Goal: Information Seeking & Learning: Learn about a topic

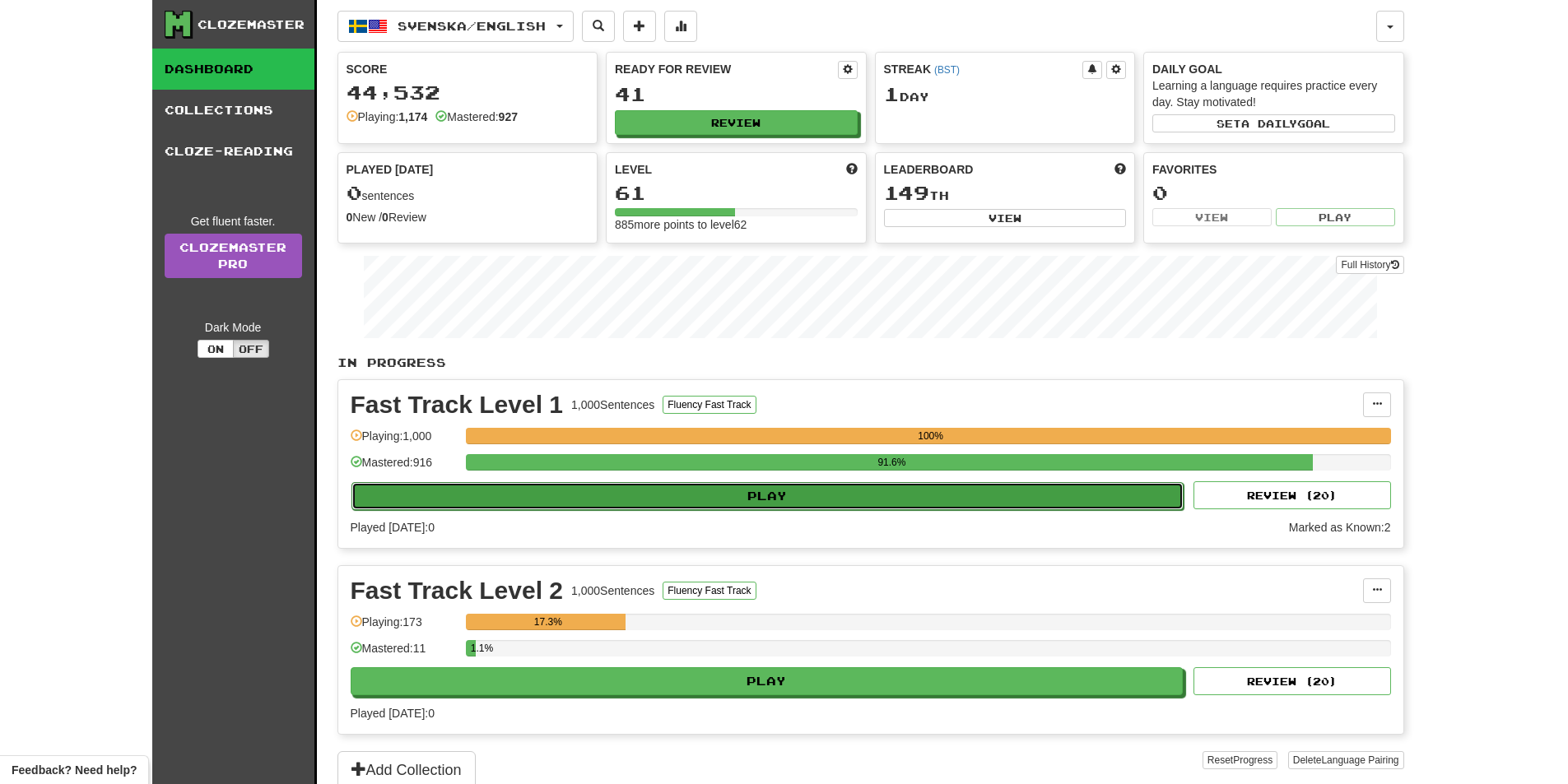
click at [723, 494] on button "Play" at bounding box center [767, 496] width 833 height 28
select select "**"
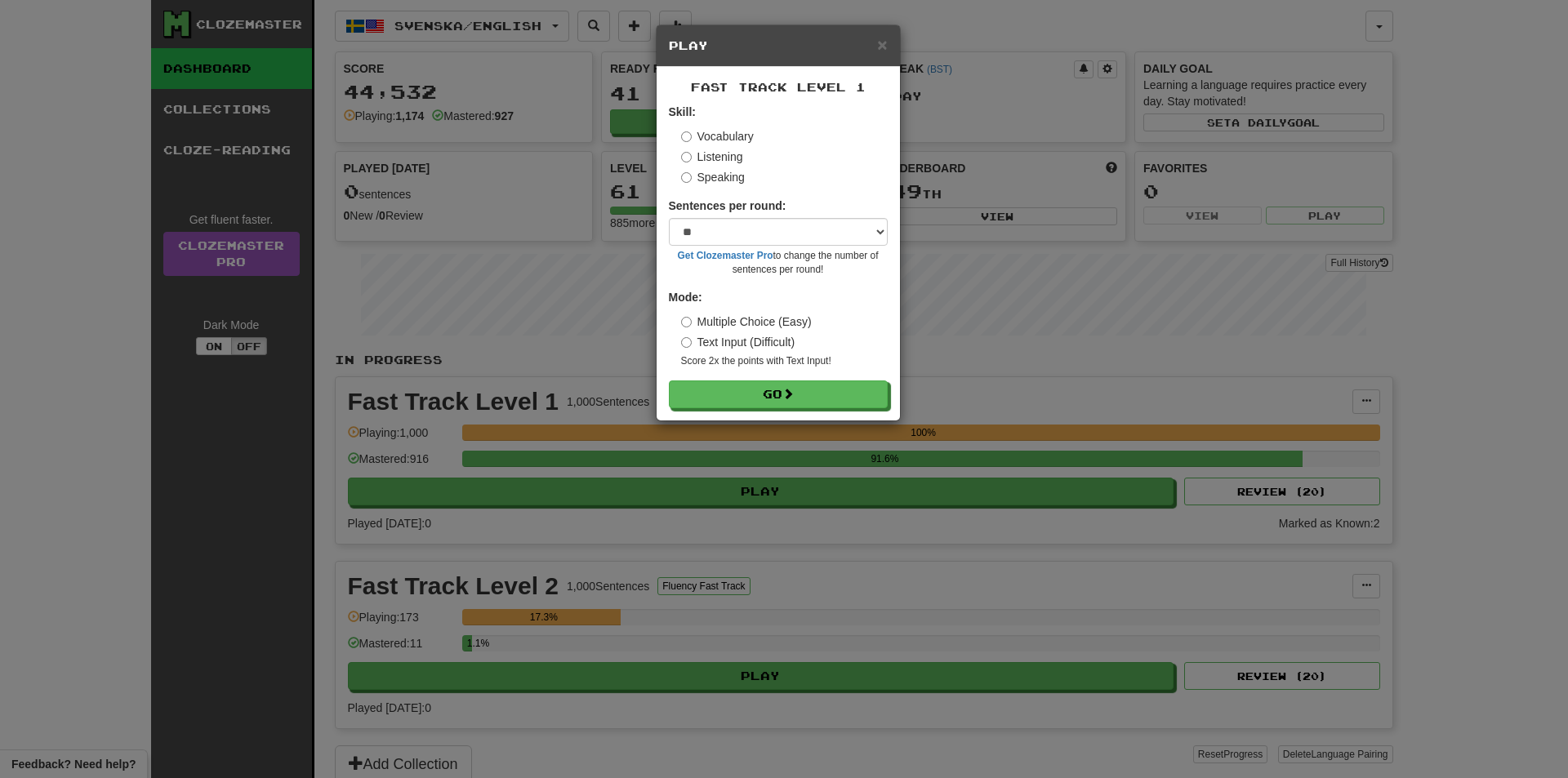
click at [743, 519] on div "× Play Fast Track Level 1 Skill: Vocabulary Listening Speaking Sentences per ro…" at bounding box center [784, 389] width 1568 height 778
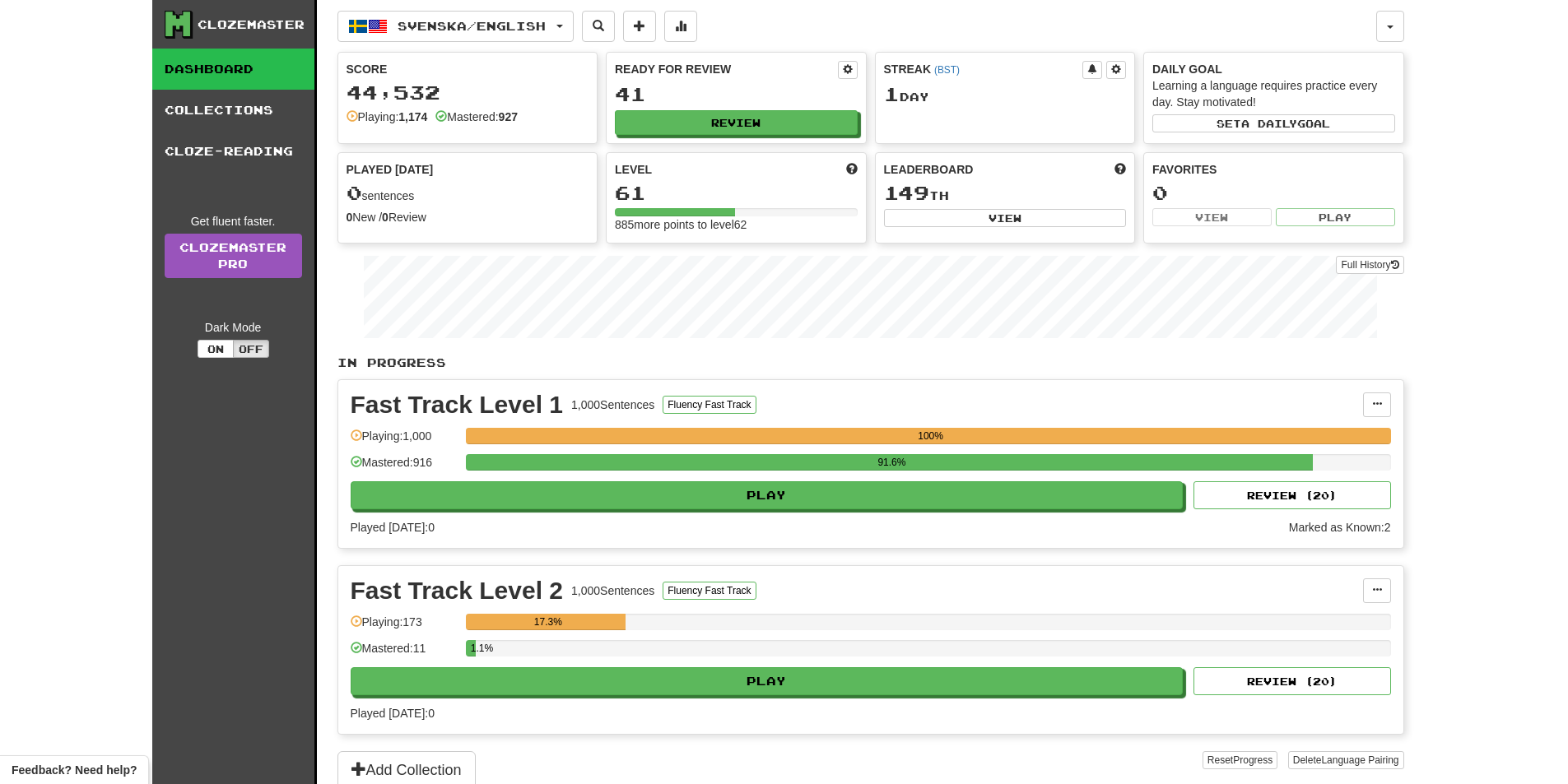
click at [720, 700] on div "Fast Track Level 2 1,000 Sentences Fluency Fast Track Manage Sentences Unpin fr…" at bounding box center [871, 650] width 1065 height 168
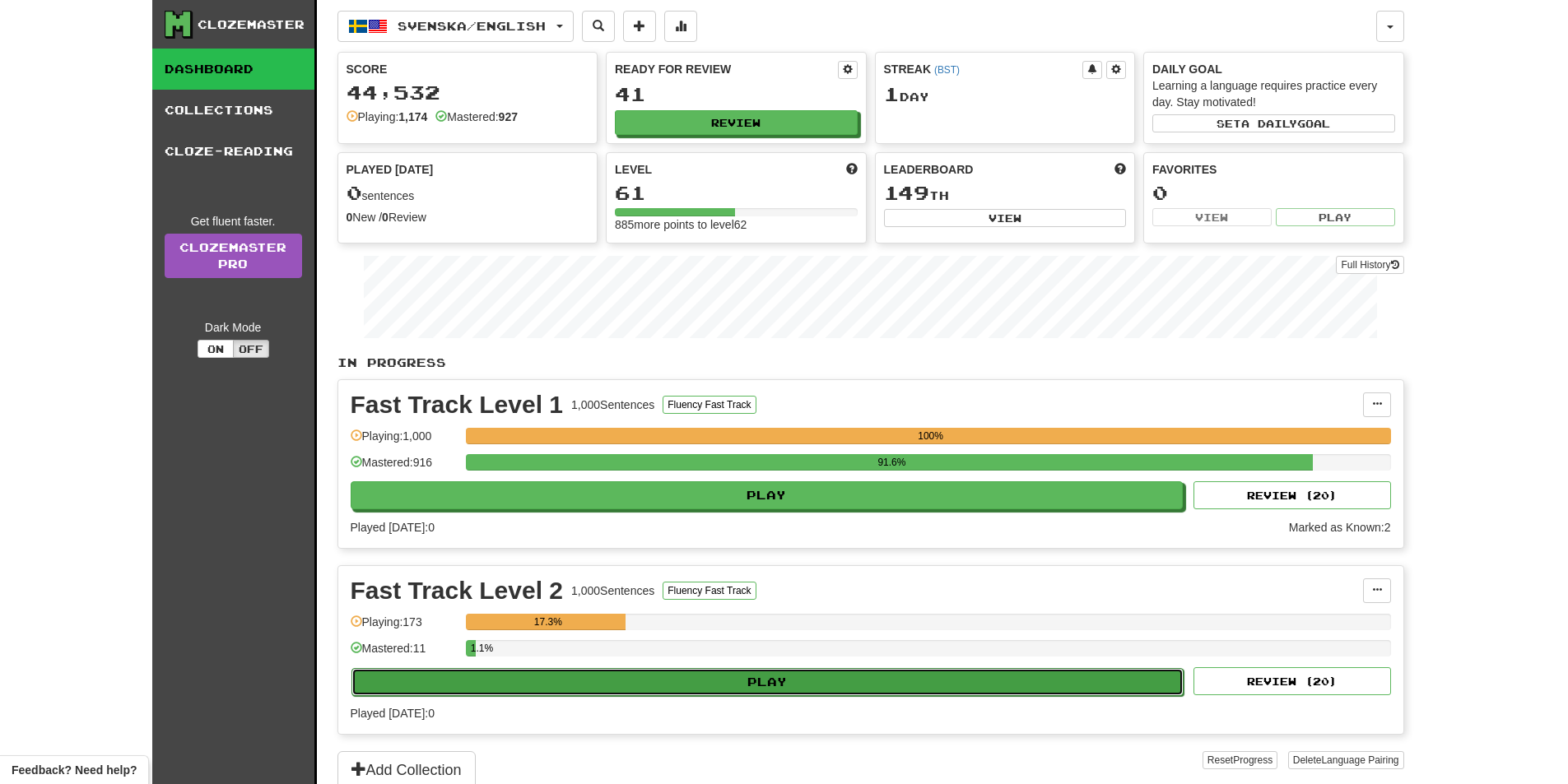
click at [721, 685] on button "Play" at bounding box center [767, 682] width 833 height 28
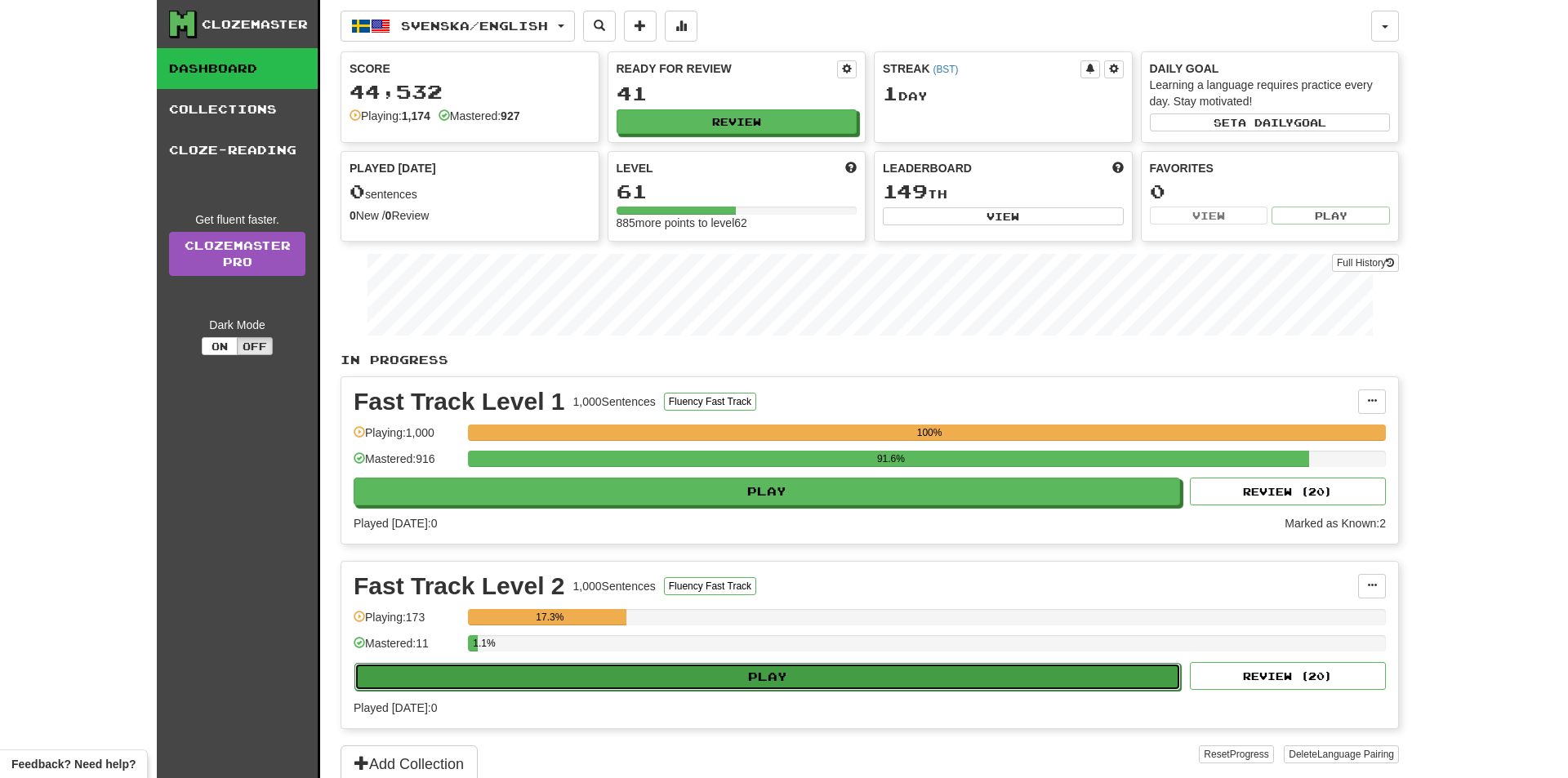
select select "**"
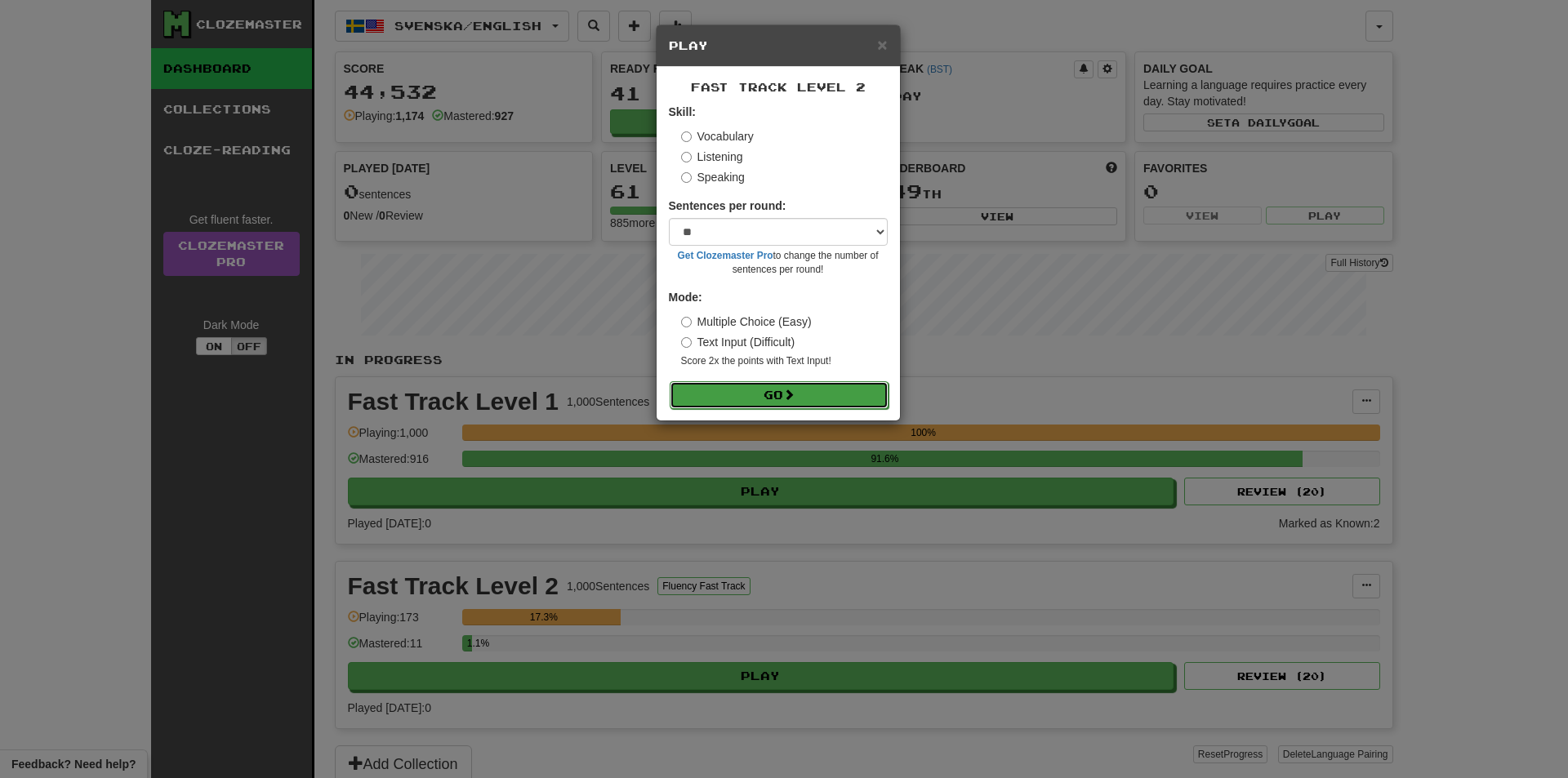
click at [773, 388] on button "Go" at bounding box center [779, 395] width 219 height 28
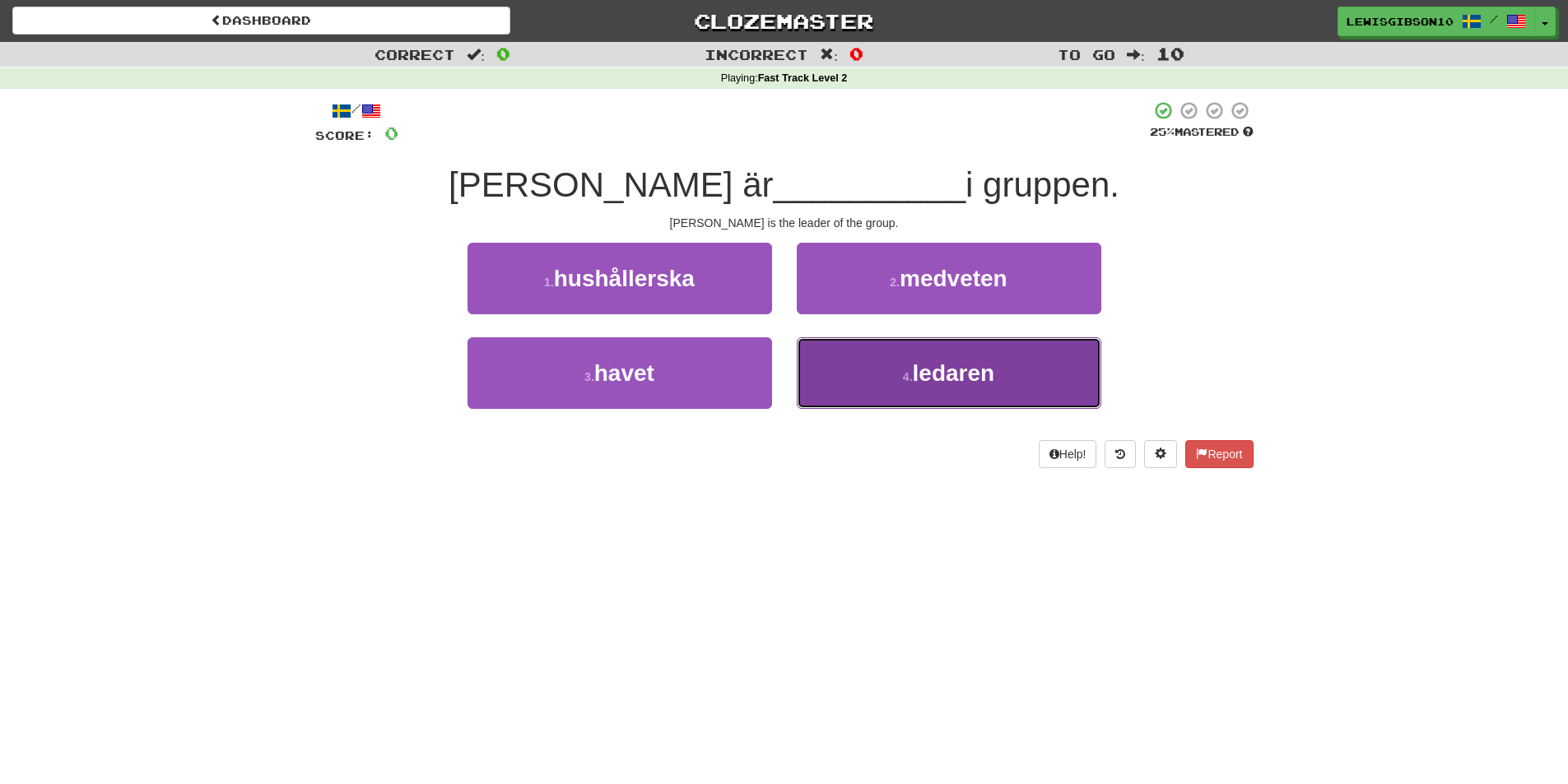
click at [882, 356] on button "4 . ledaren" at bounding box center [949, 373] width 305 height 71
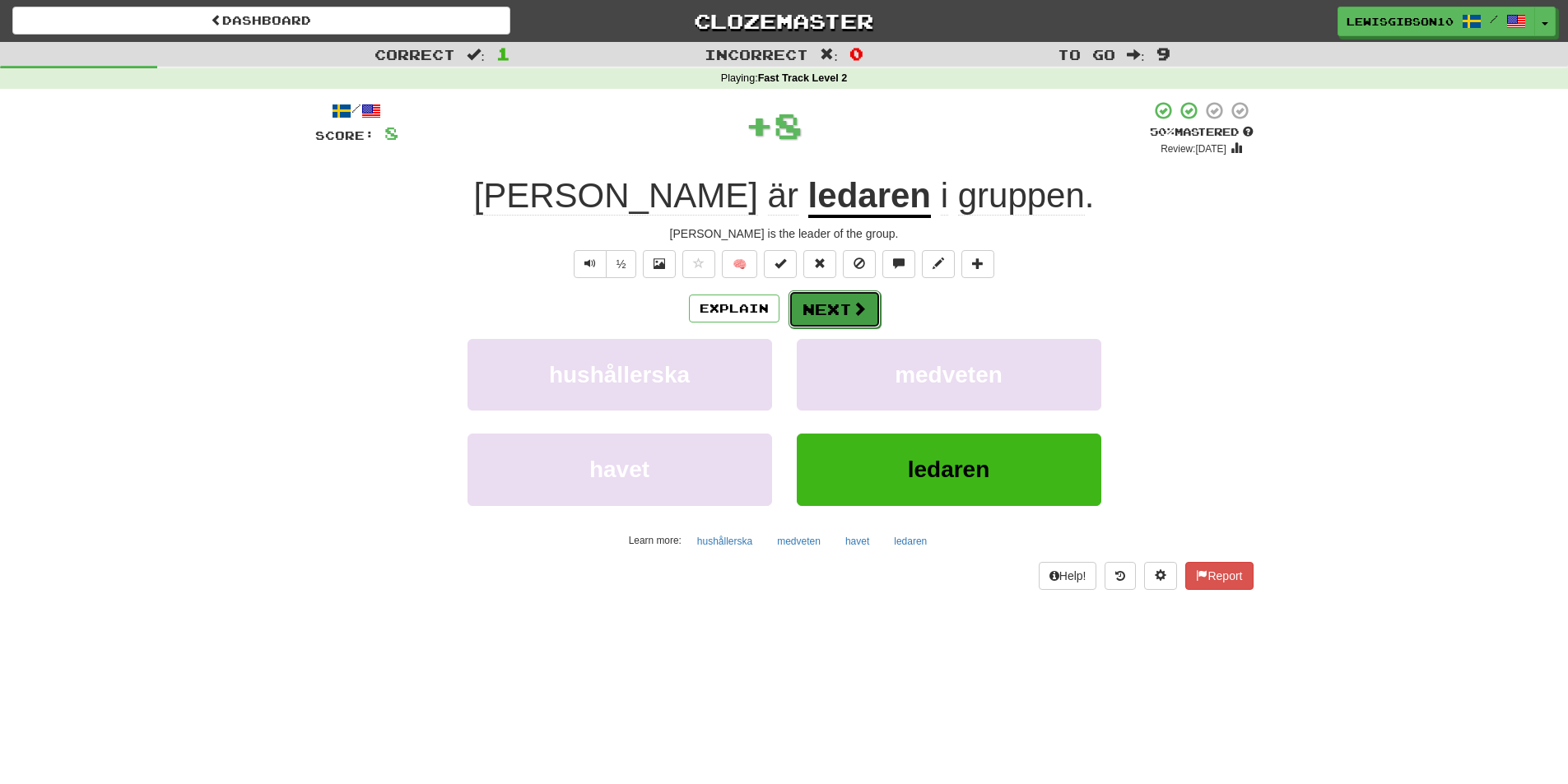
click at [843, 292] on button "Next" at bounding box center [834, 309] width 92 height 38
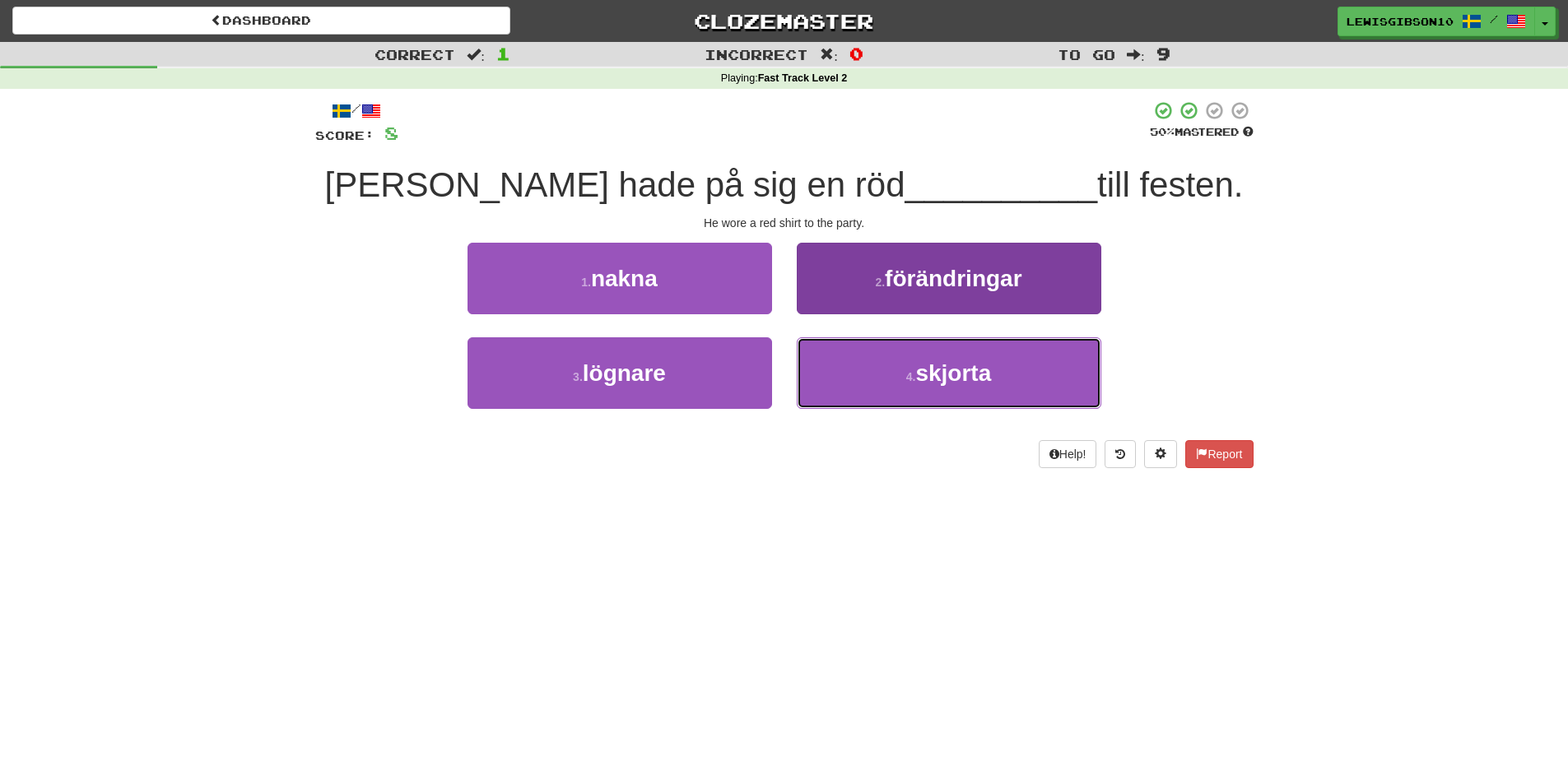
click at [848, 361] on button "4 . skjorta" at bounding box center [949, 373] width 305 height 71
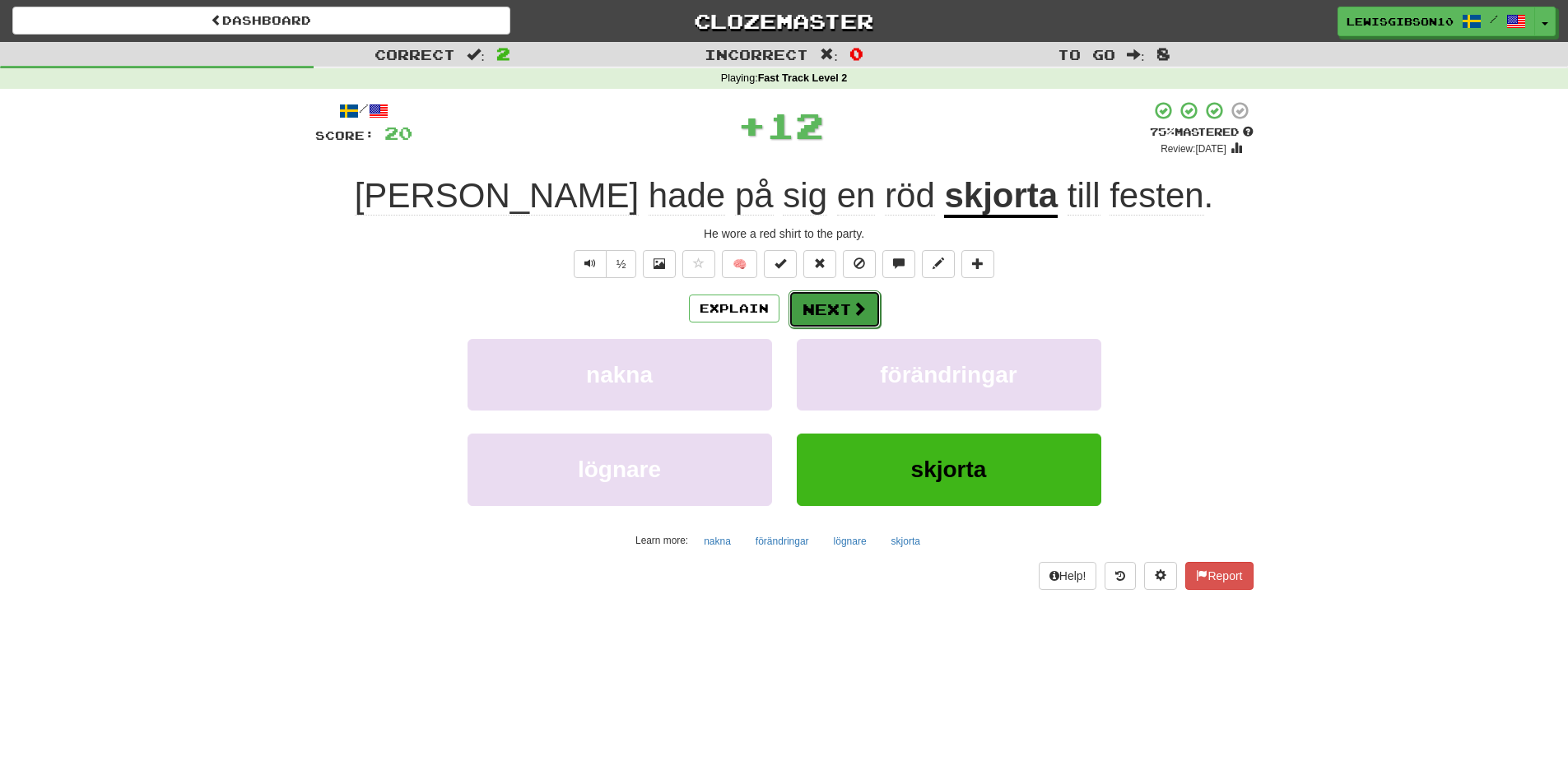
click at [835, 308] on button "Next" at bounding box center [834, 309] width 92 height 38
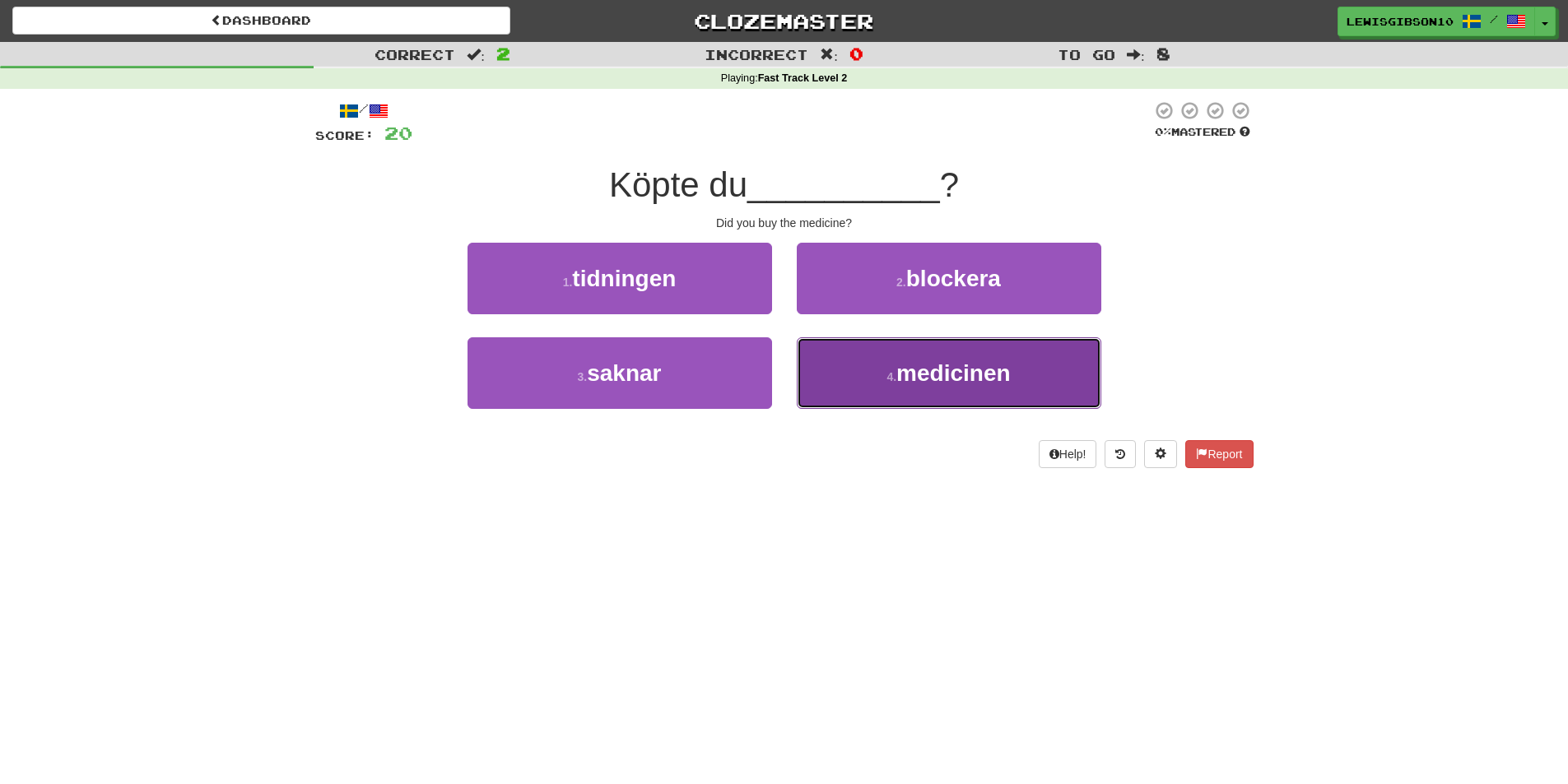
click at [805, 346] on button "4 . medicinen" at bounding box center [949, 373] width 305 height 71
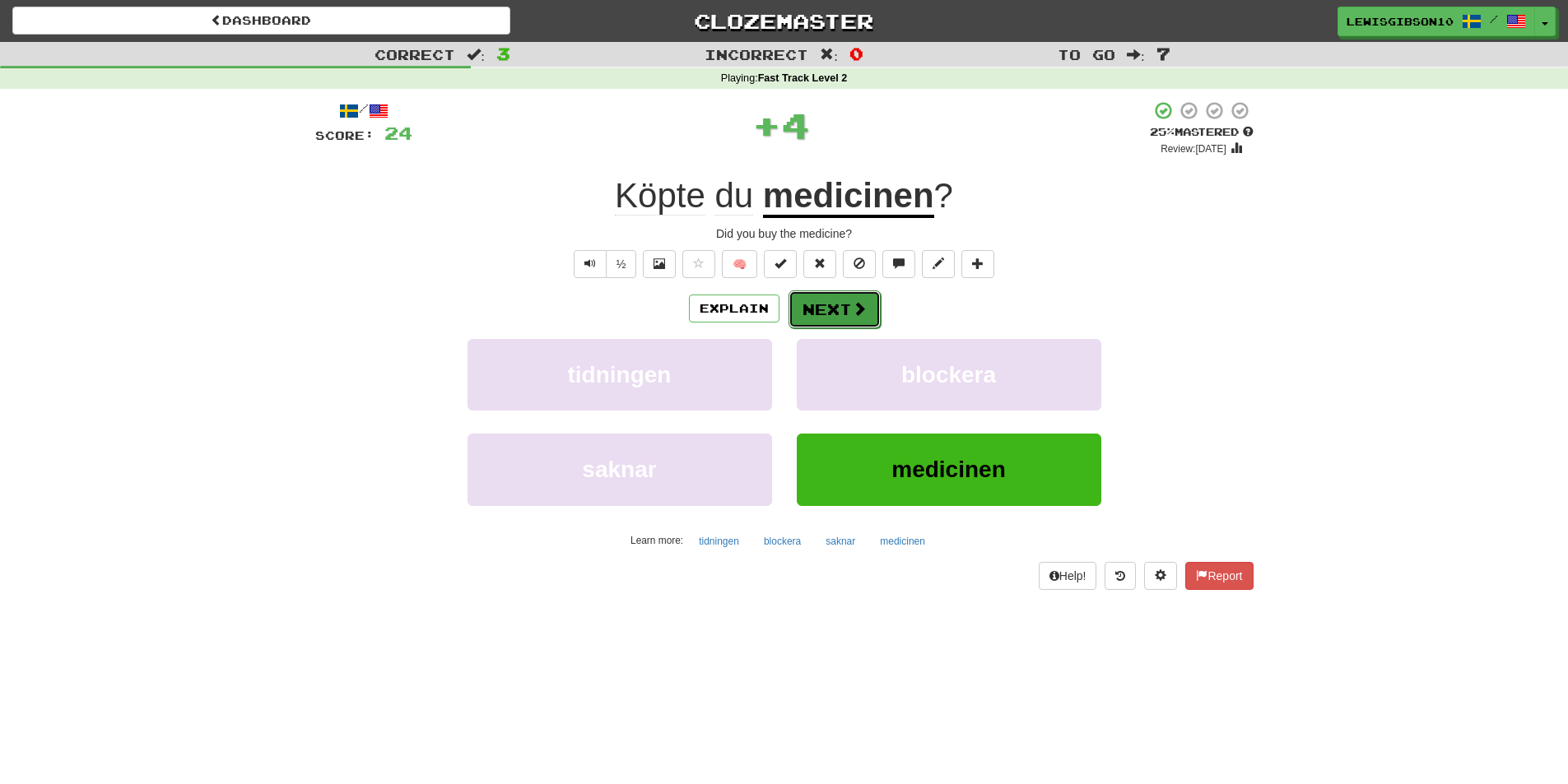
click at [833, 297] on button "Next" at bounding box center [834, 309] width 92 height 38
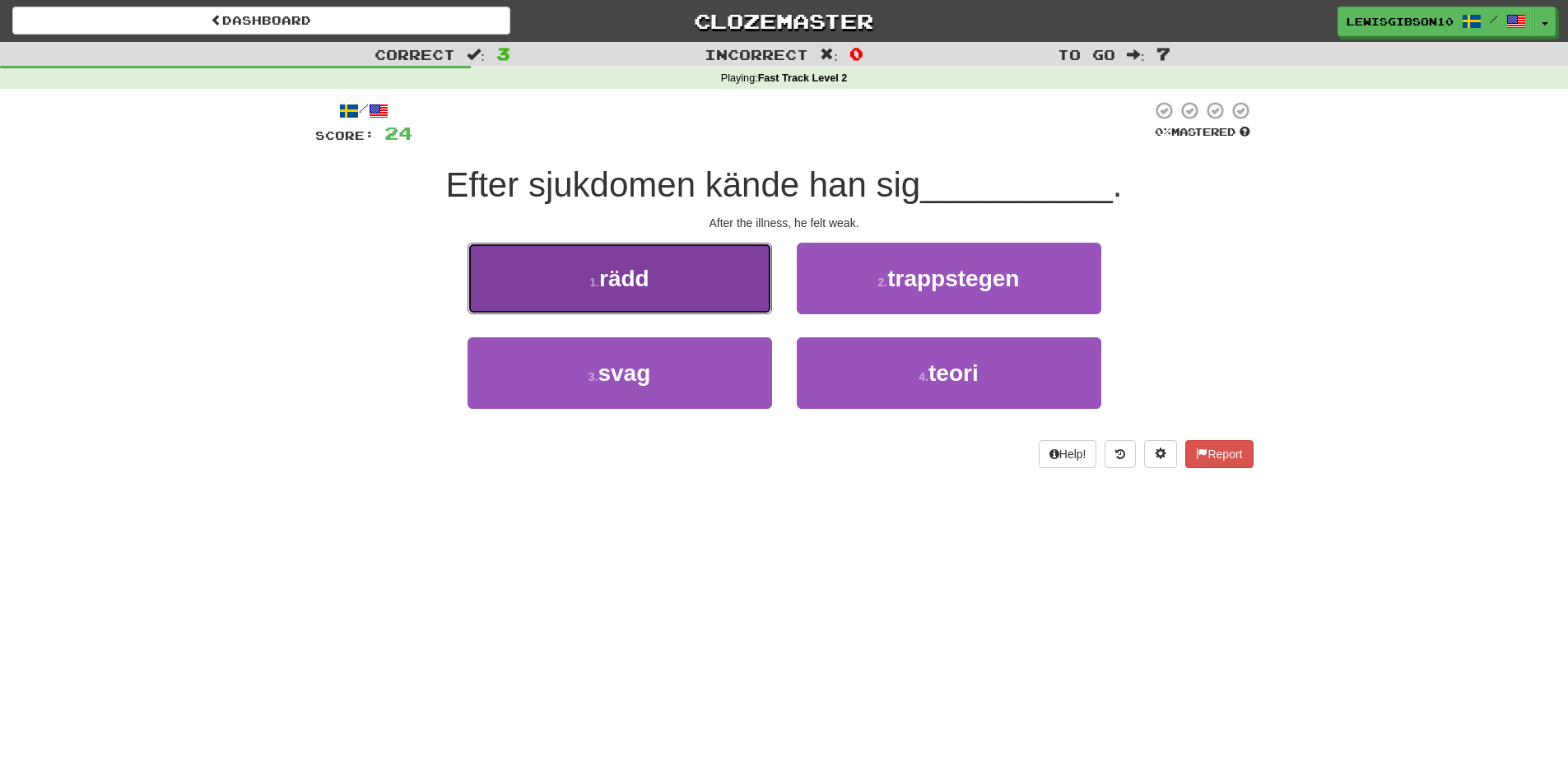
click at [718, 308] on button "1 . rädd" at bounding box center [619, 279] width 305 height 71
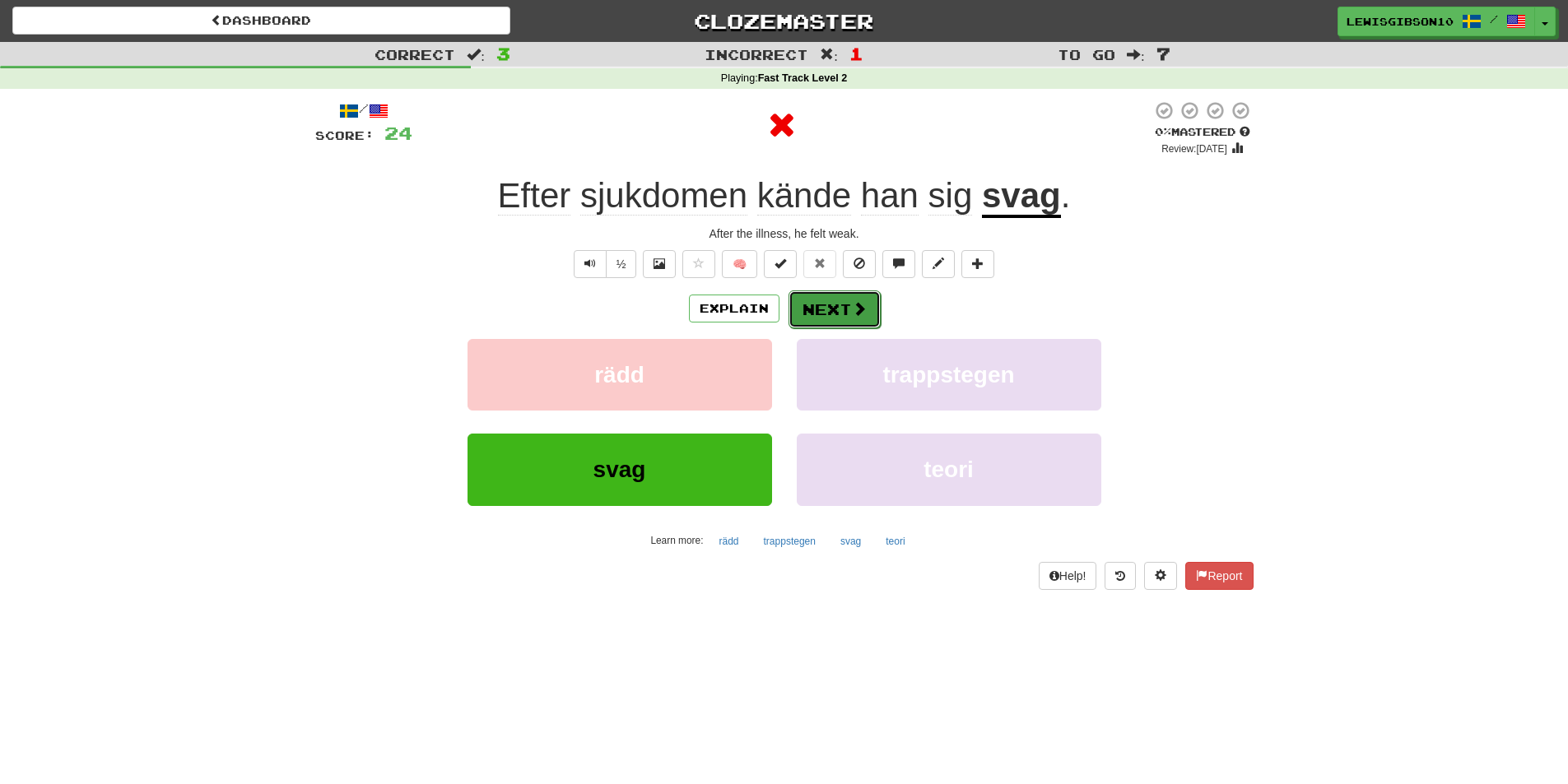
click at [823, 314] on button "Next" at bounding box center [834, 309] width 92 height 38
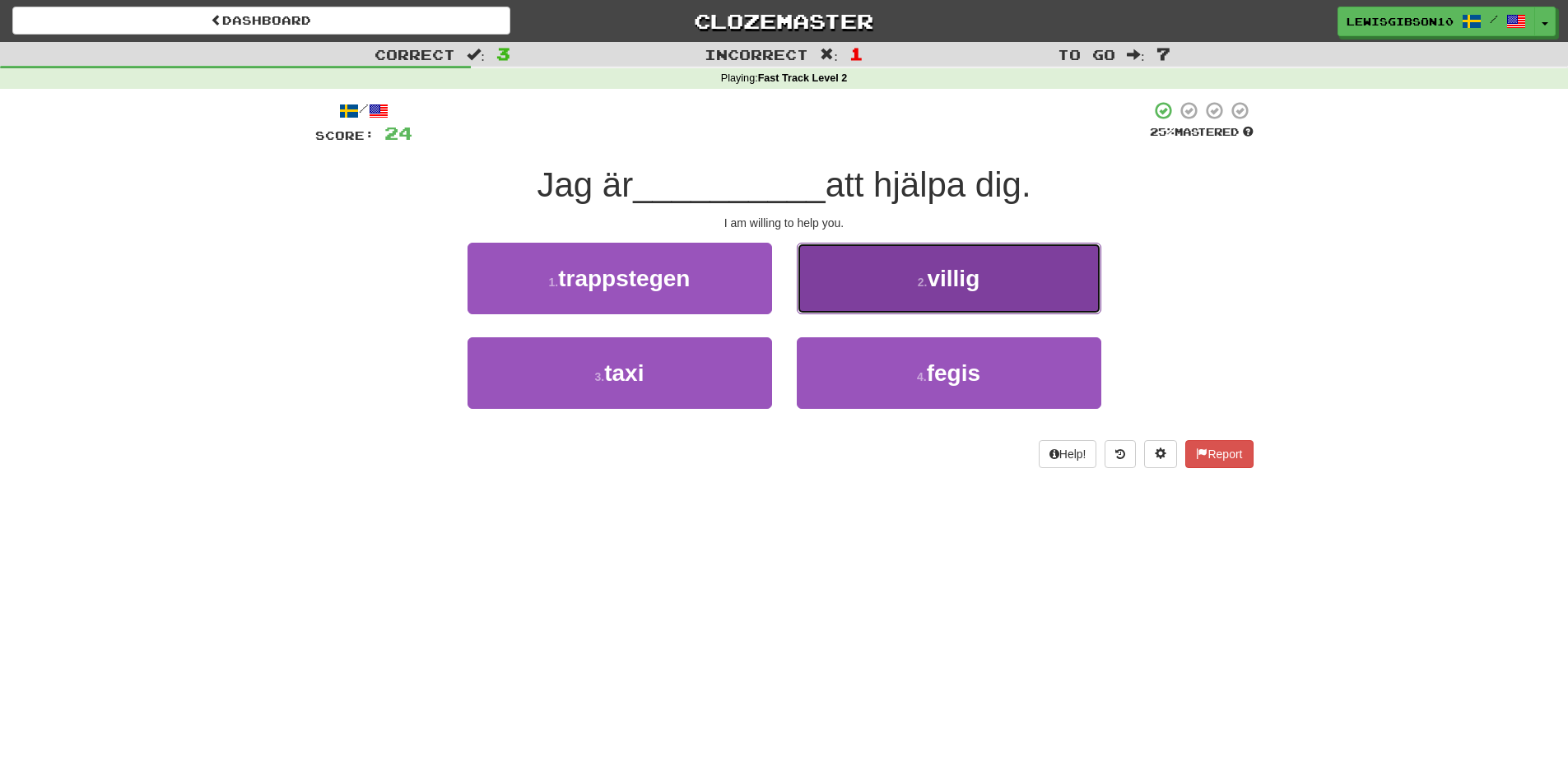
click at [860, 299] on button "2 . villig" at bounding box center [949, 279] width 305 height 71
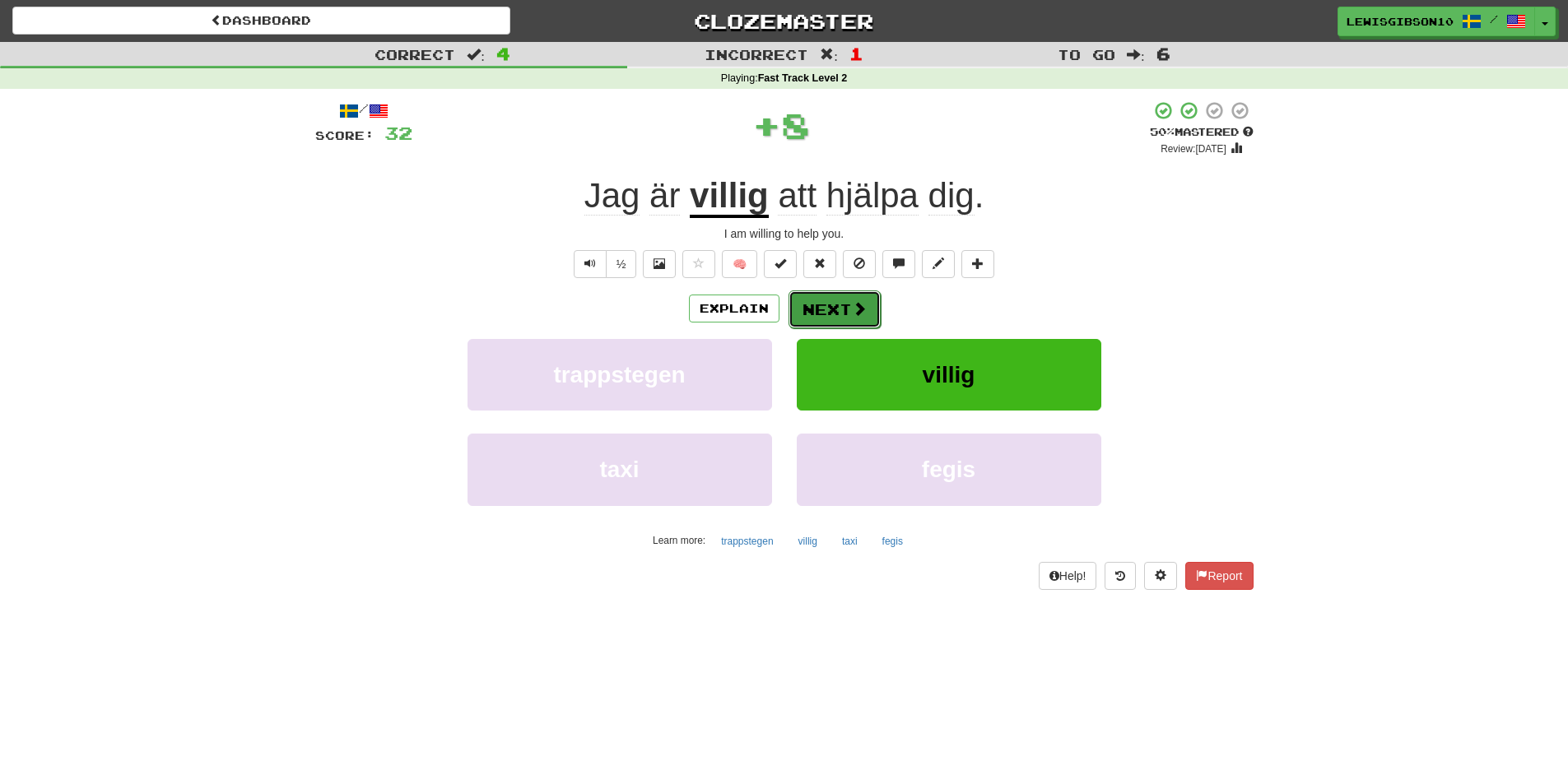
click at [834, 299] on button "Next" at bounding box center [834, 309] width 92 height 38
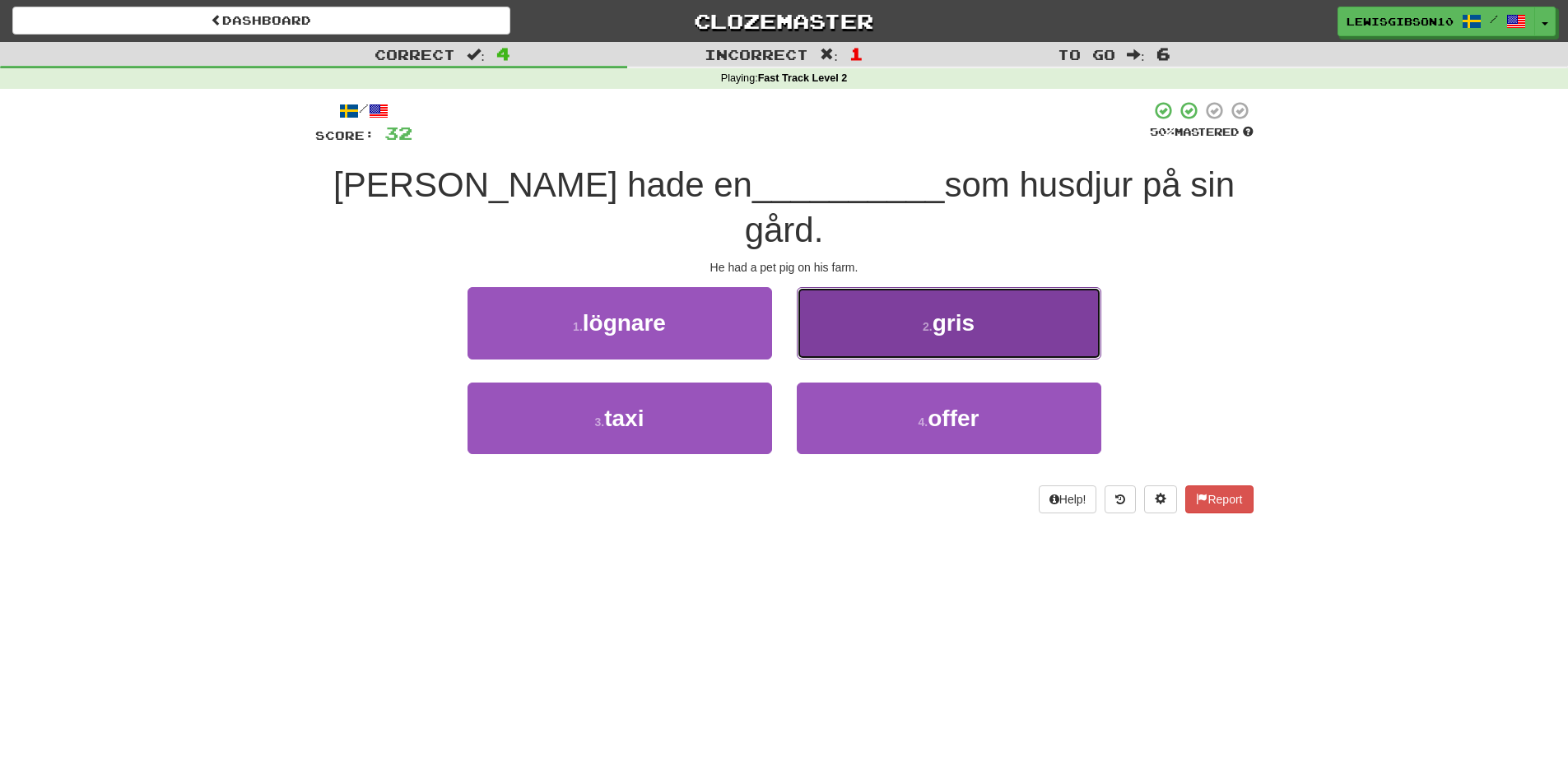
click at [881, 290] on button "2 . gris" at bounding box center [949, 323] width 305 height 71
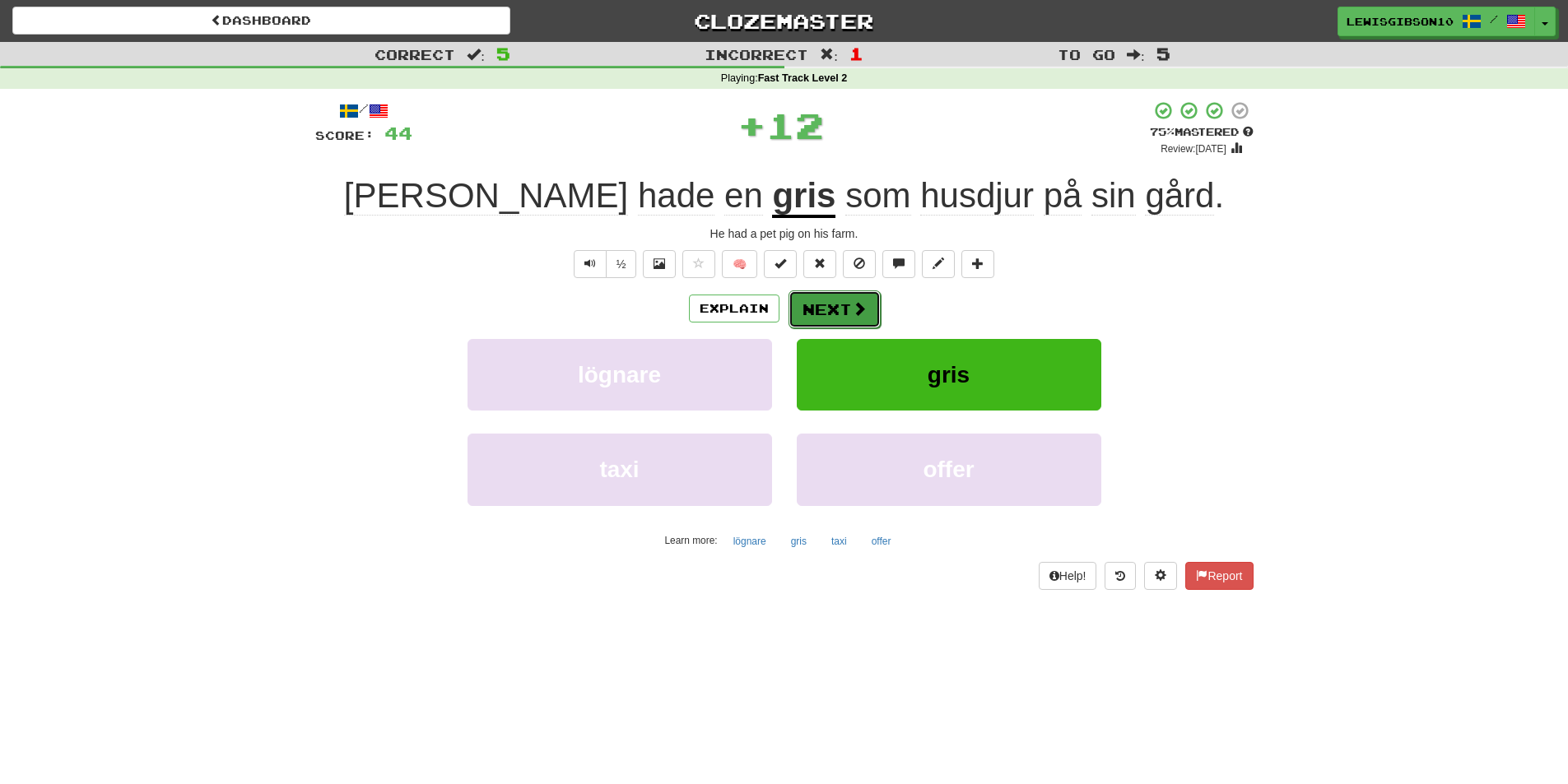
click at [828, 308] on button "Next" at bounding box center [834, 309] width 92 height 38
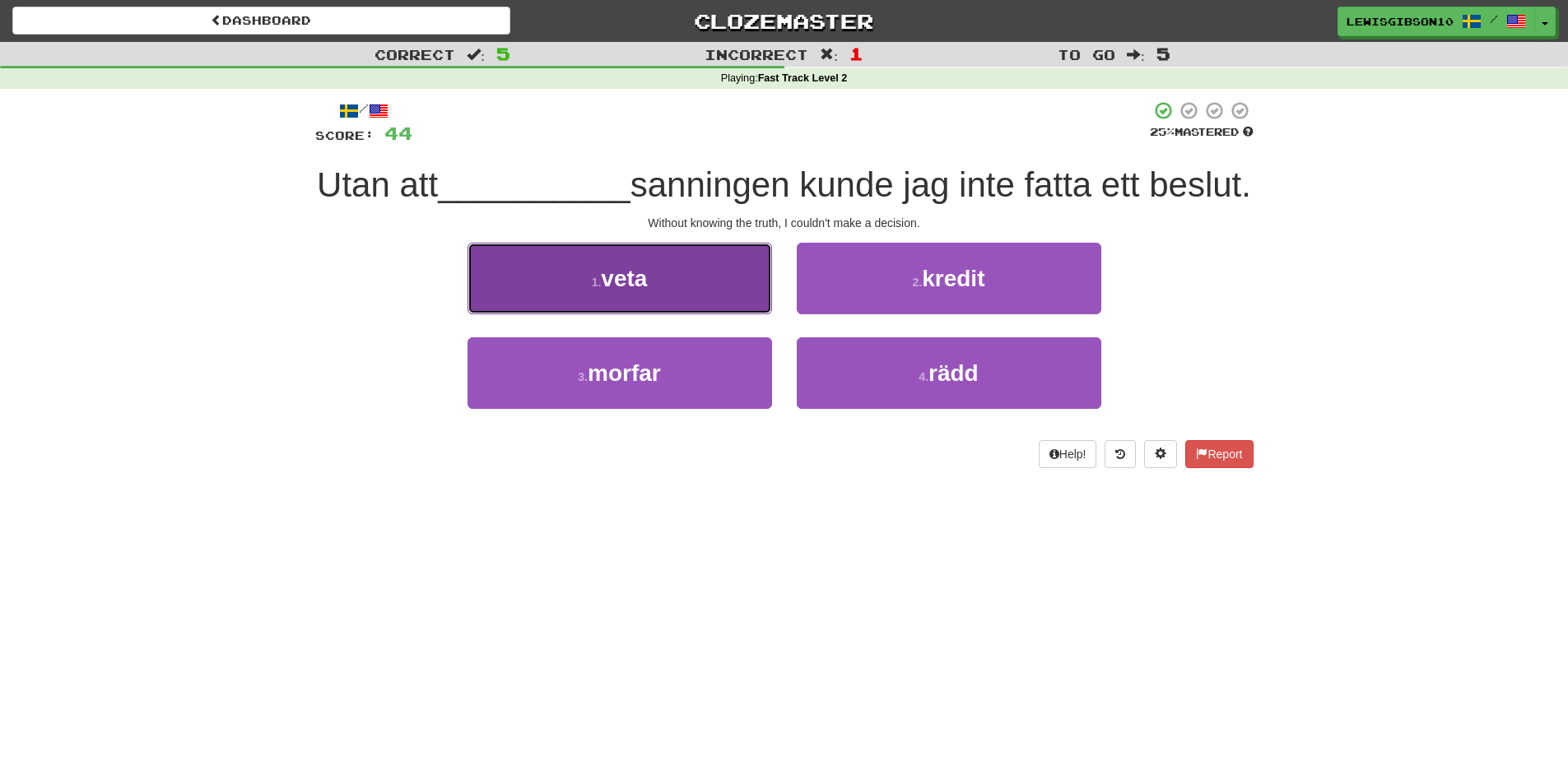
click at [709, 314] on button "1 . veta" at bounding box center [619, 279] width 305 height 71
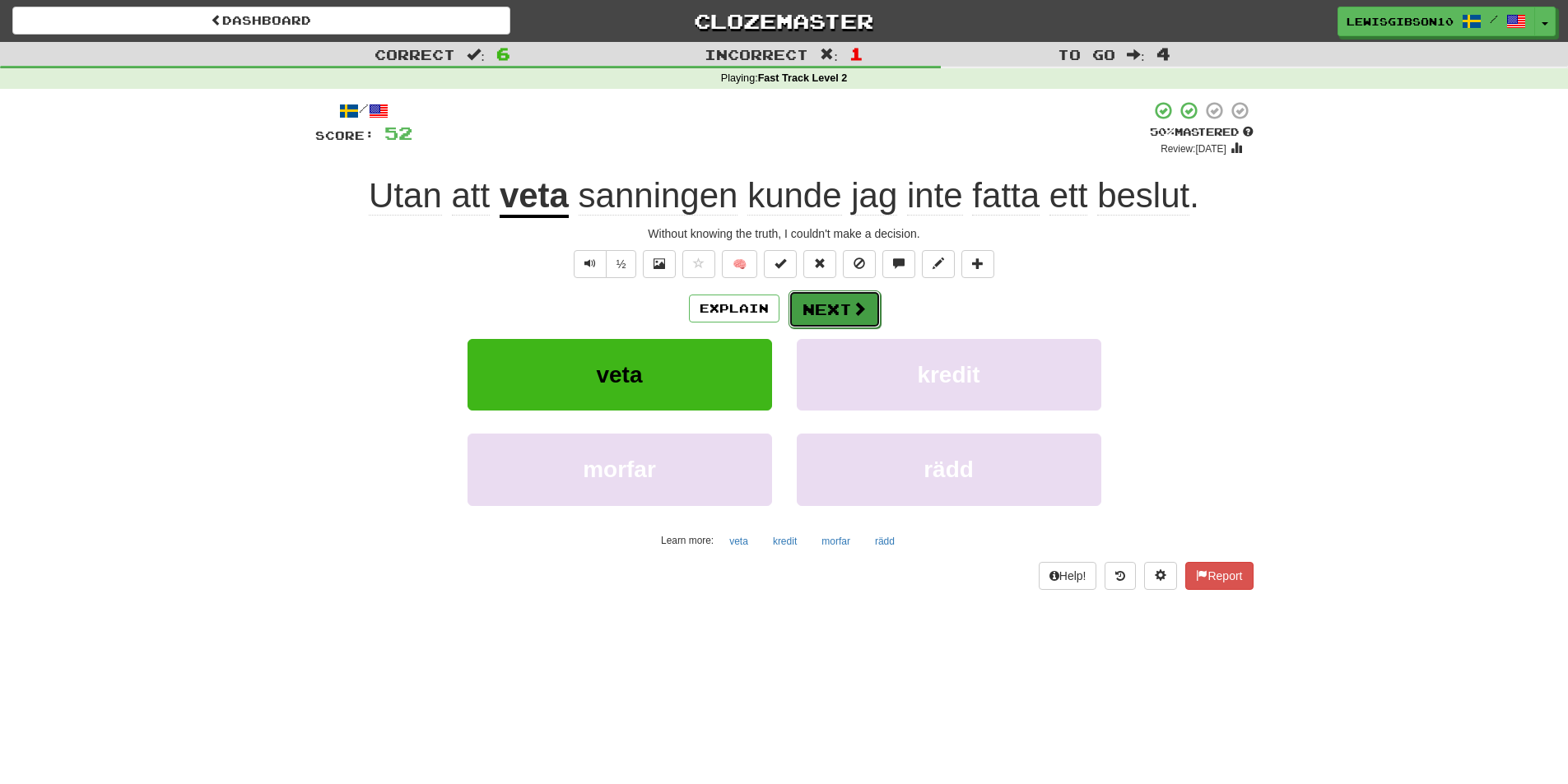
click at [830, 313] on button "Next" at bounding box center [834, 309] width 92 height 38
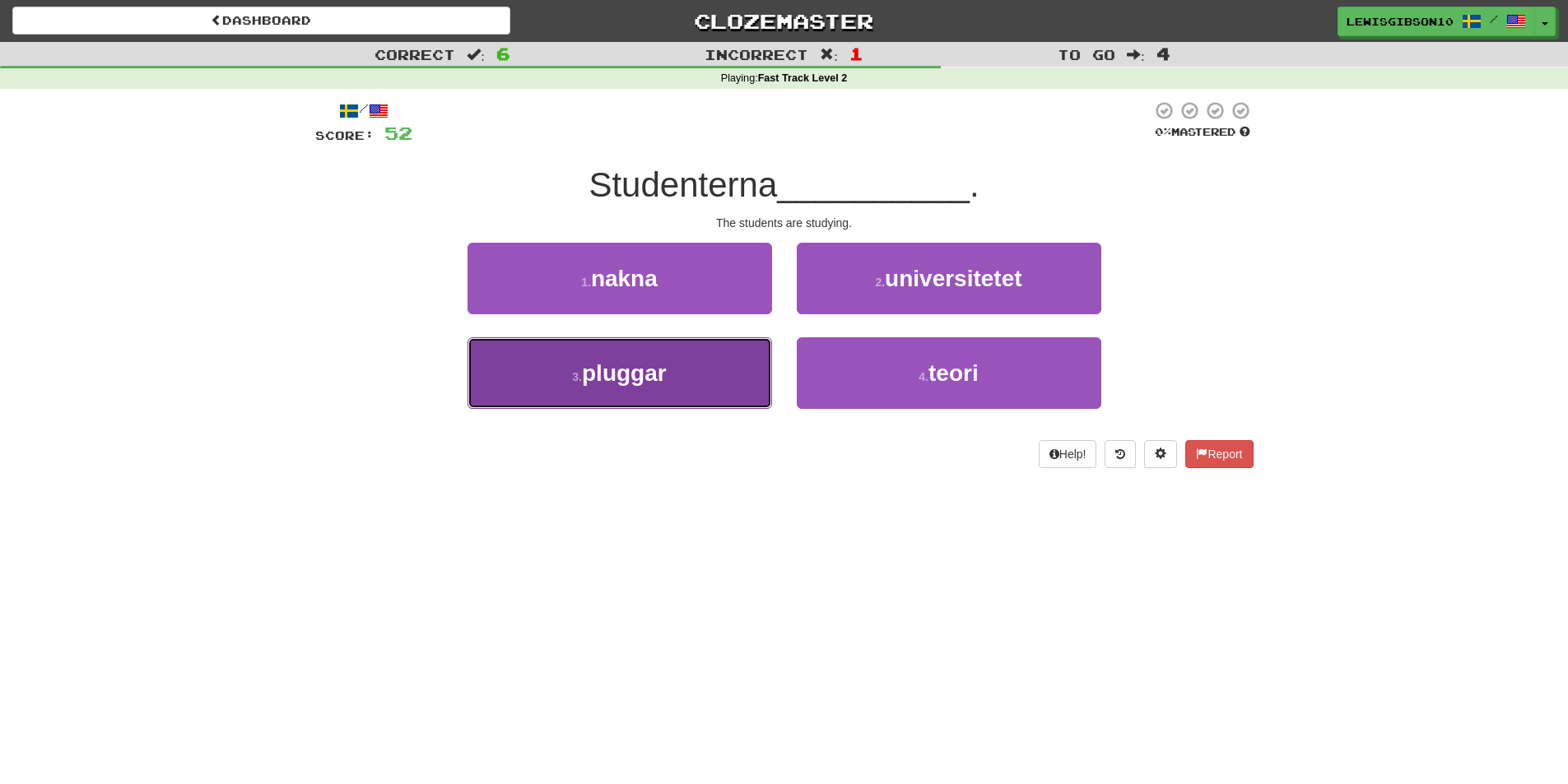
click at [741, 368] on button "3 . pluggar" at bounding box center [619, 373] width 305 height 71
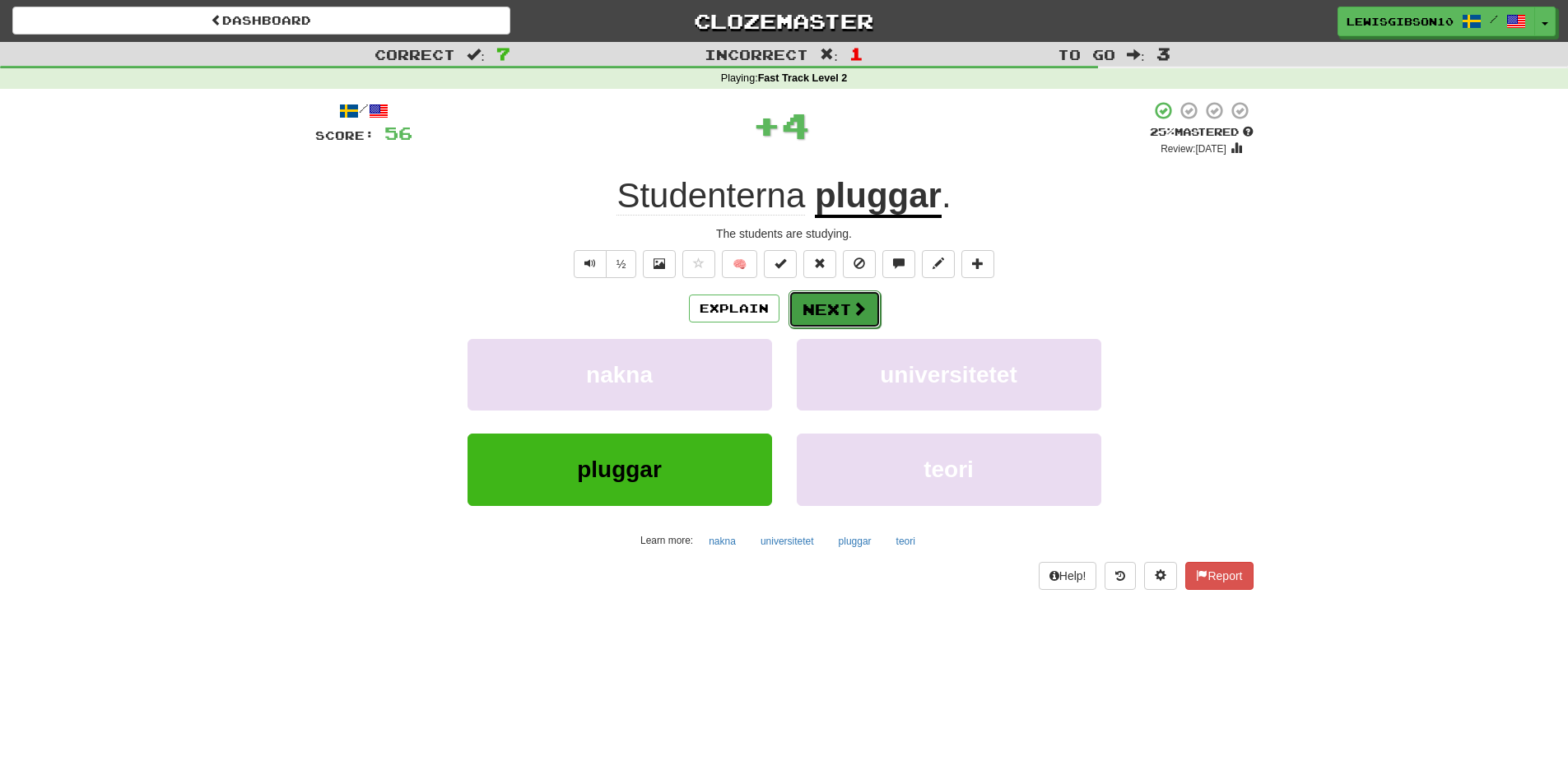
click at [828, 324] on button "Next" at bounding box center [834, 309] width 92 height 38
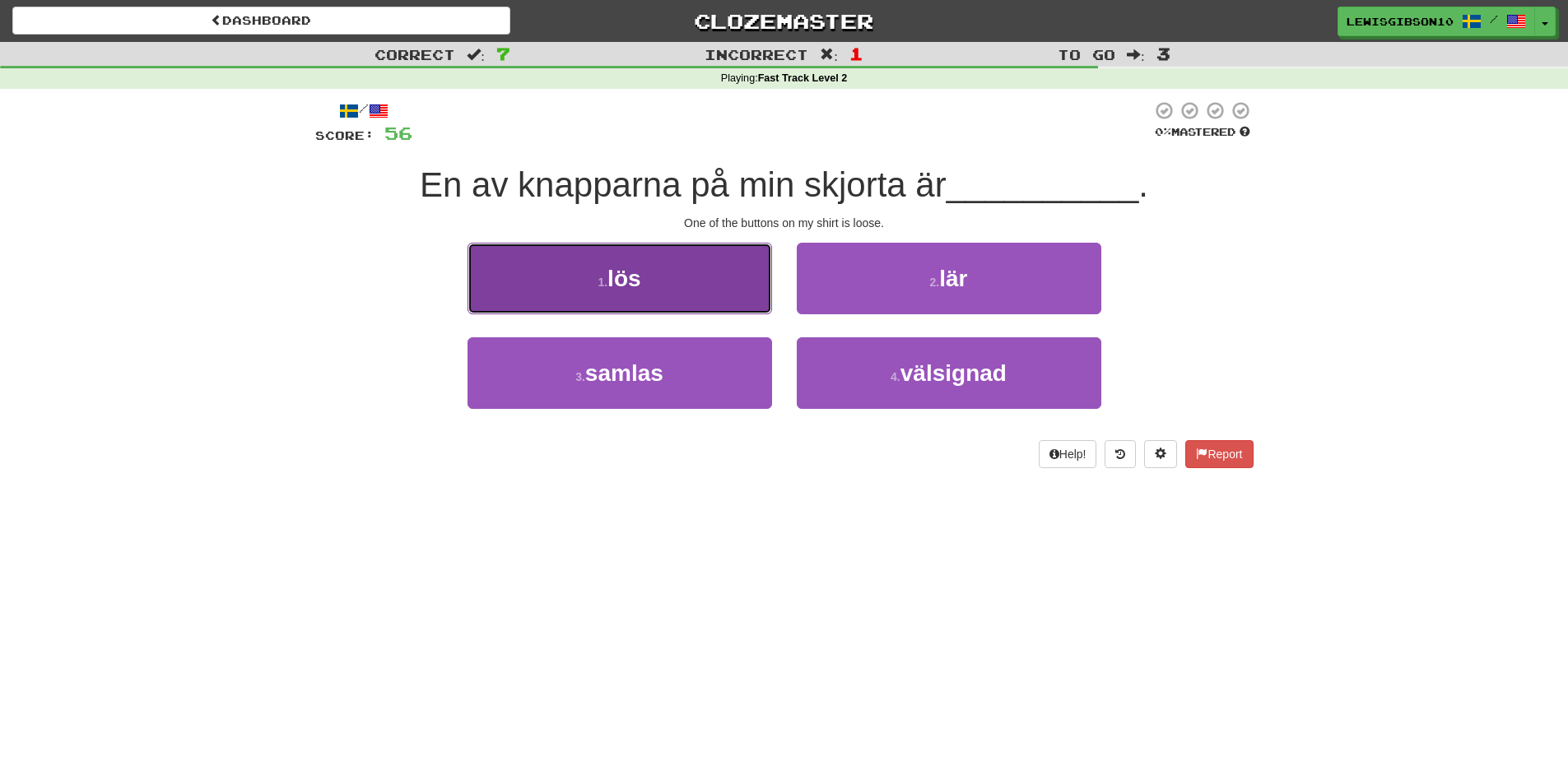
click at [731, 290] on button "1 . lös" at bounding box center [619, 279] width 305 height 71
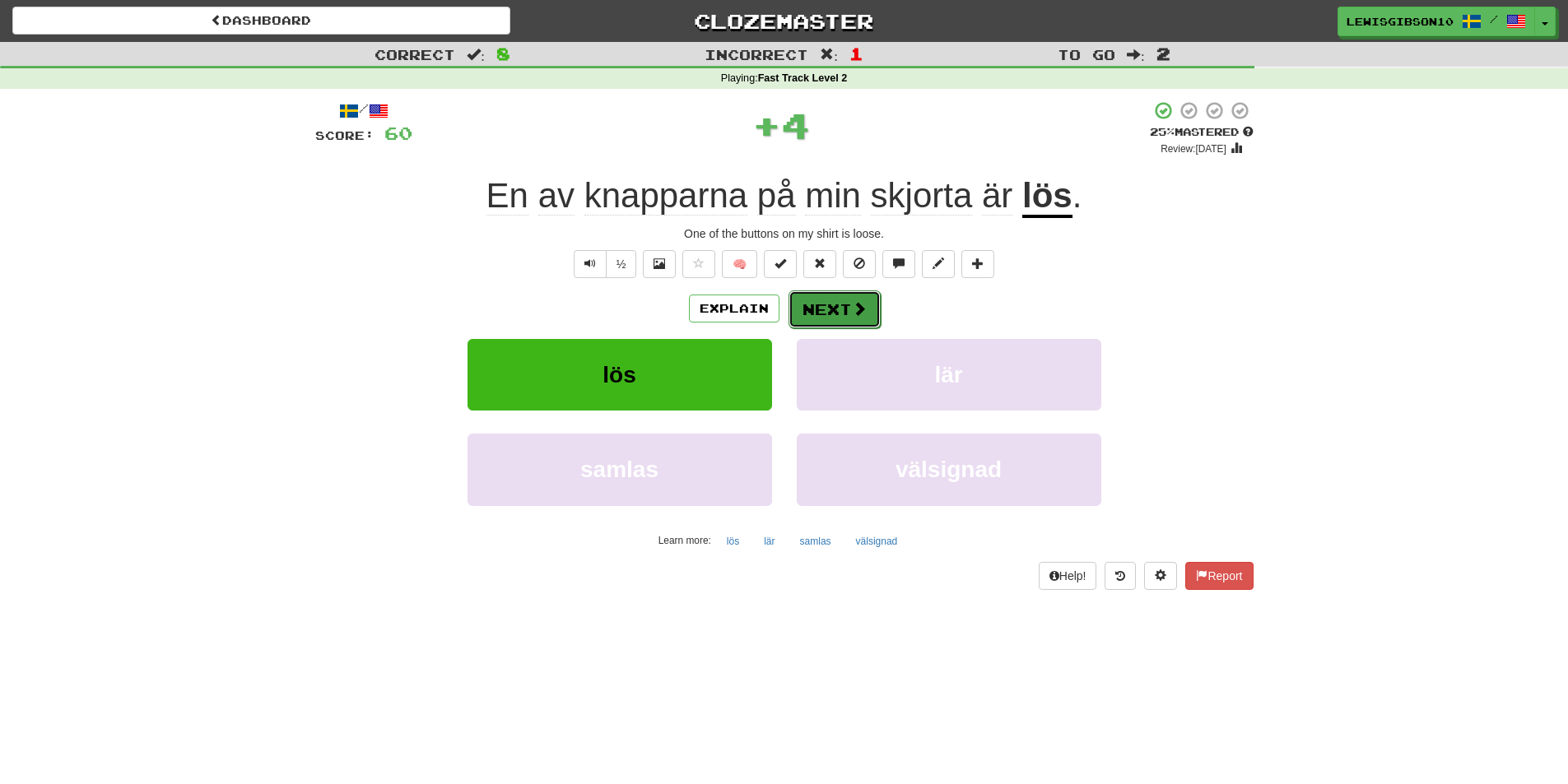
click at [824, 294] on button "Next" at bounding box center [834, 309] width 92 height 38
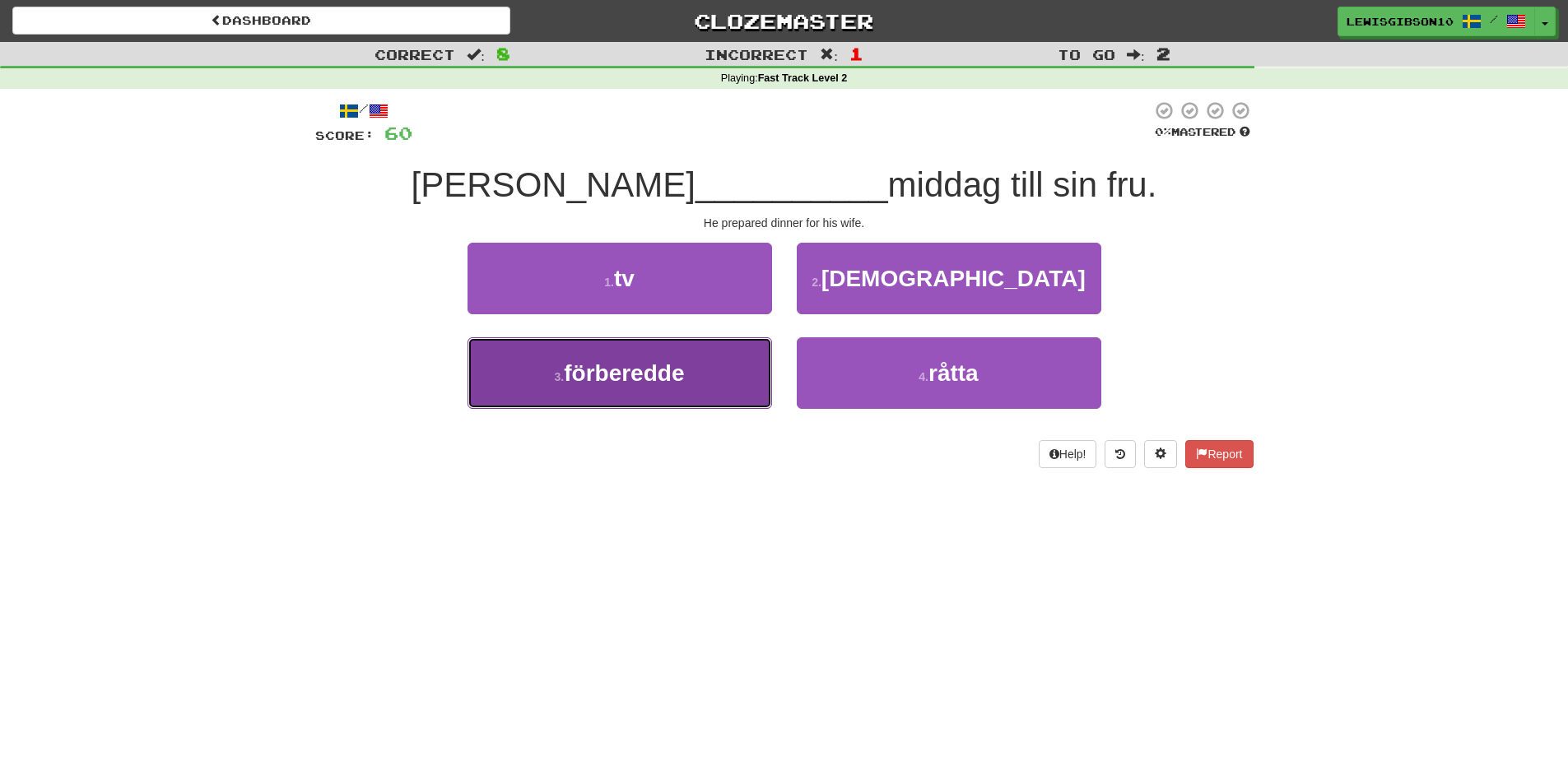
click at [703, 353] on button "3 . förberedde" at bounding box center [619, 373] width 305 height 71
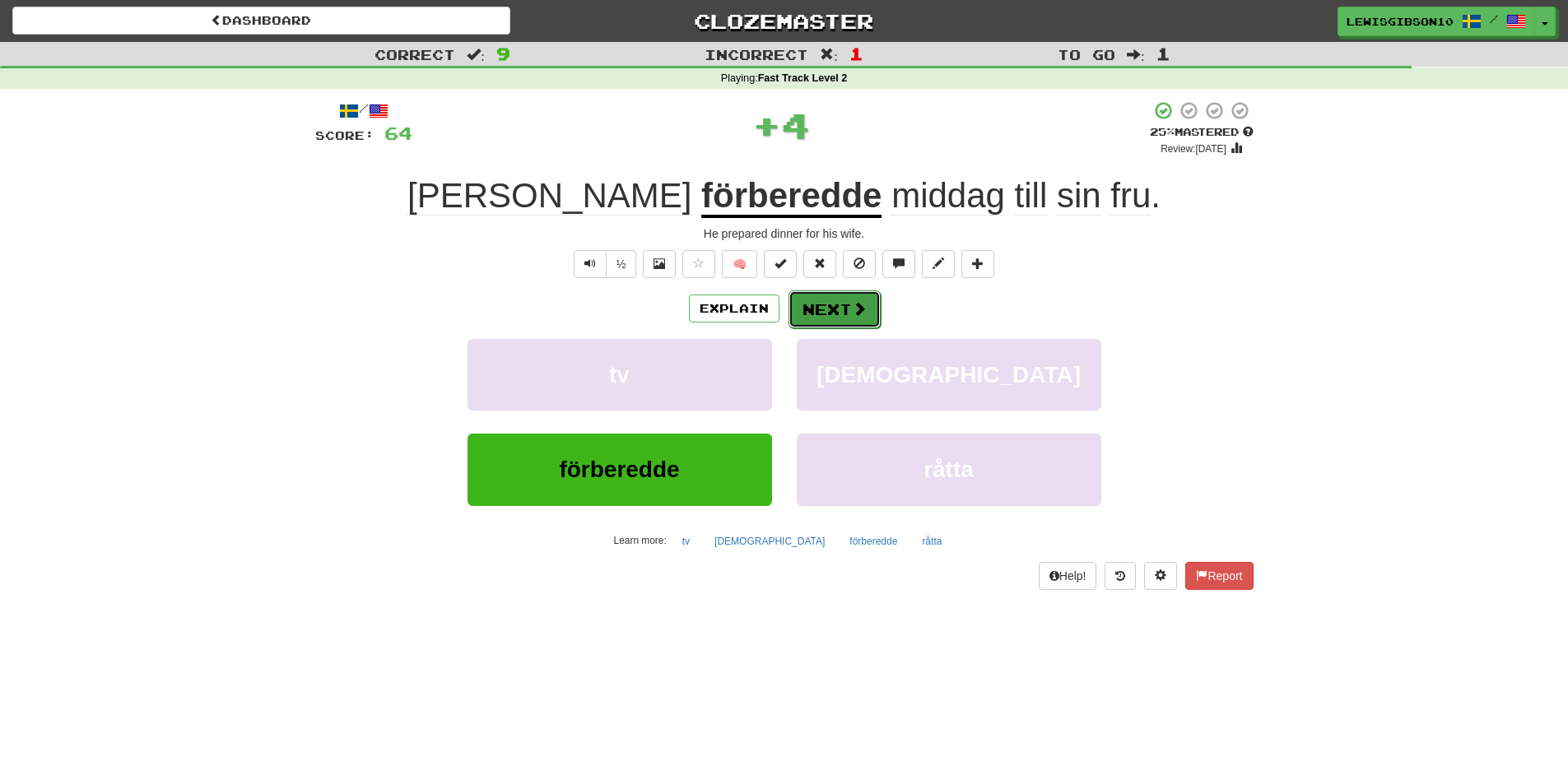
click at [818, 305] on button "Next" at bounding box center [834, 309] width 92 height 38
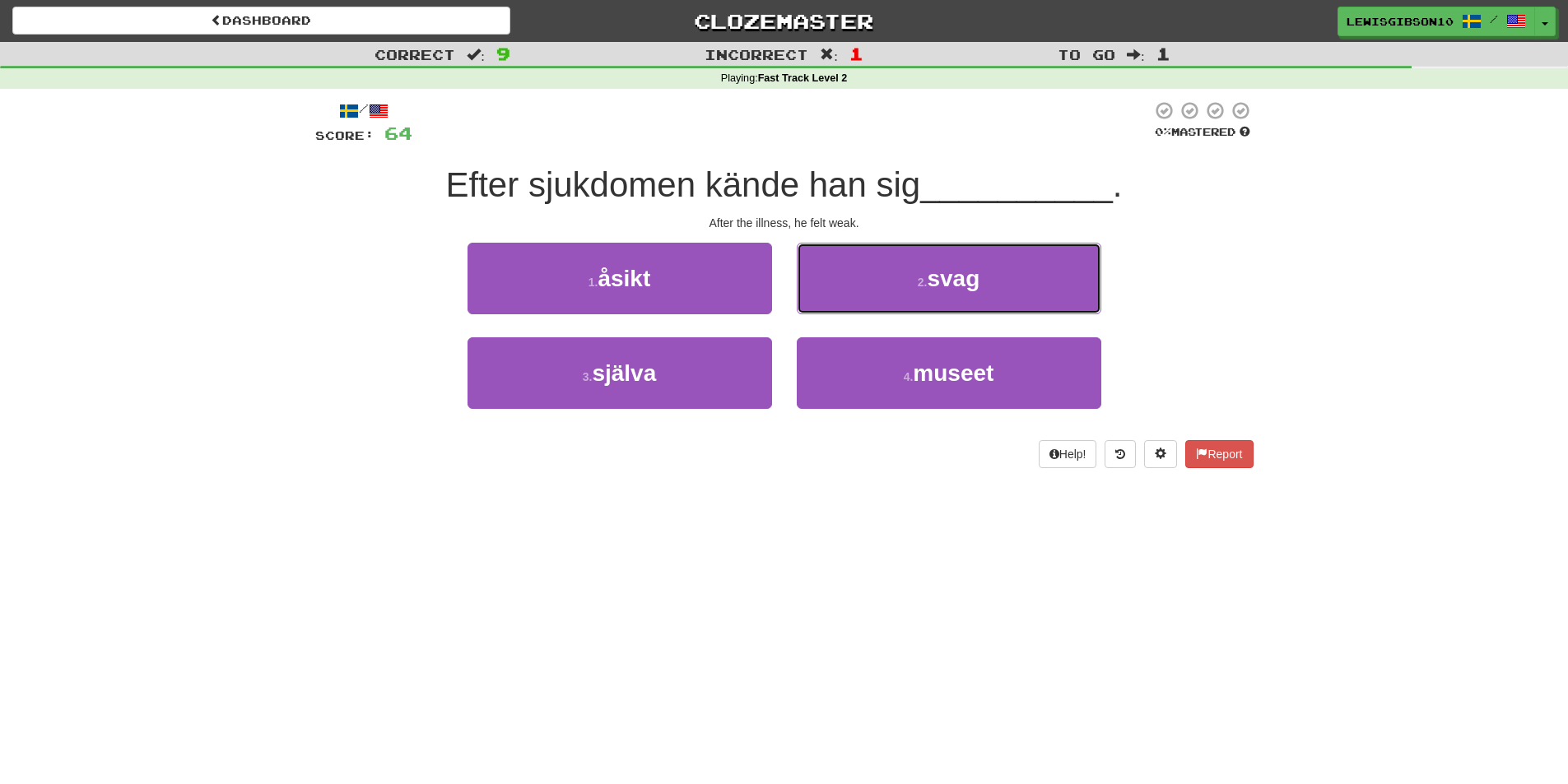
click at [891, 287] on button "2 . svag" at bounding box center [949, 279] width 305 height 71
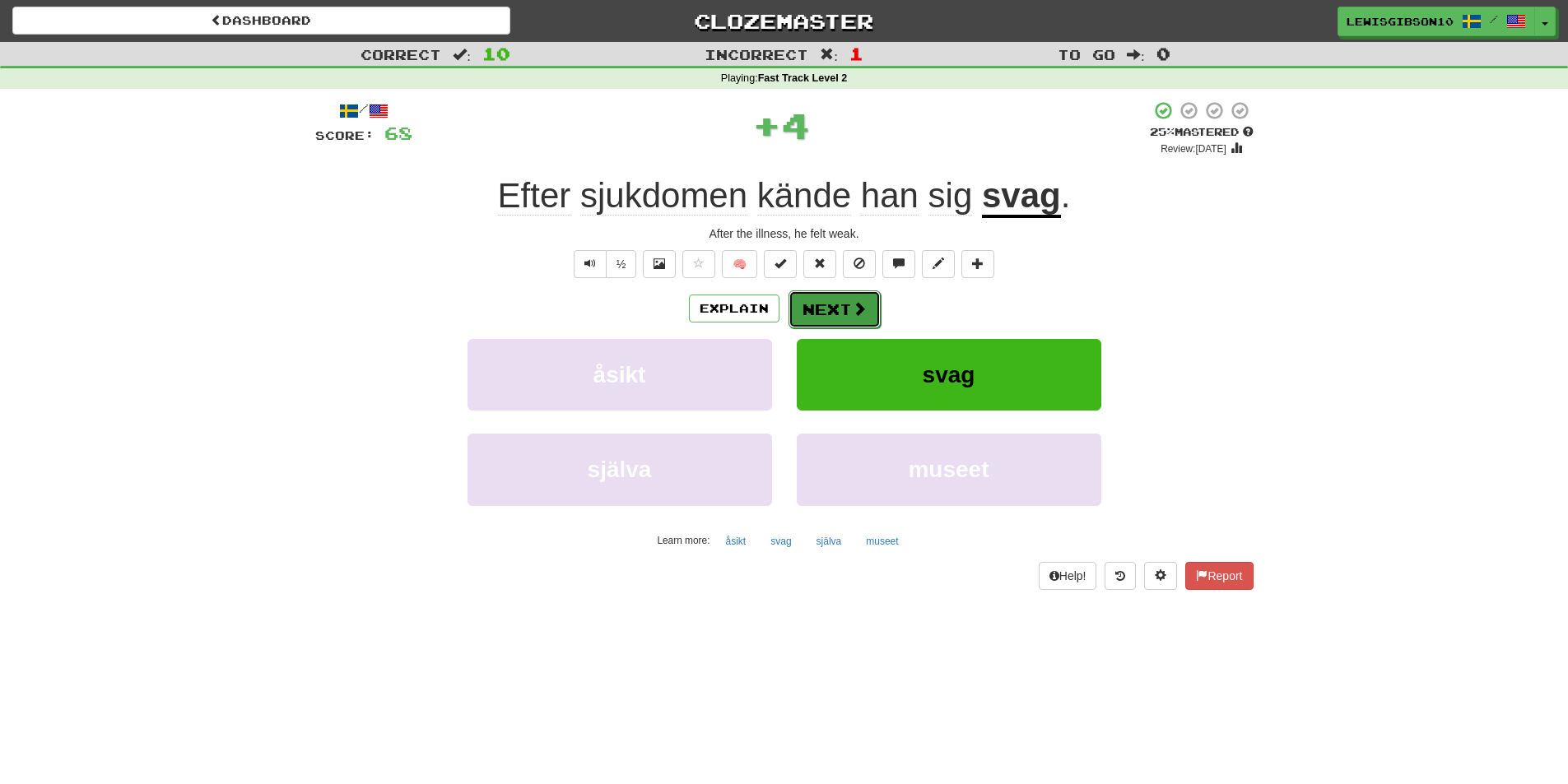
click at [838, 320] on button "Next" at bounding box center [834, 309] width 92 height 38
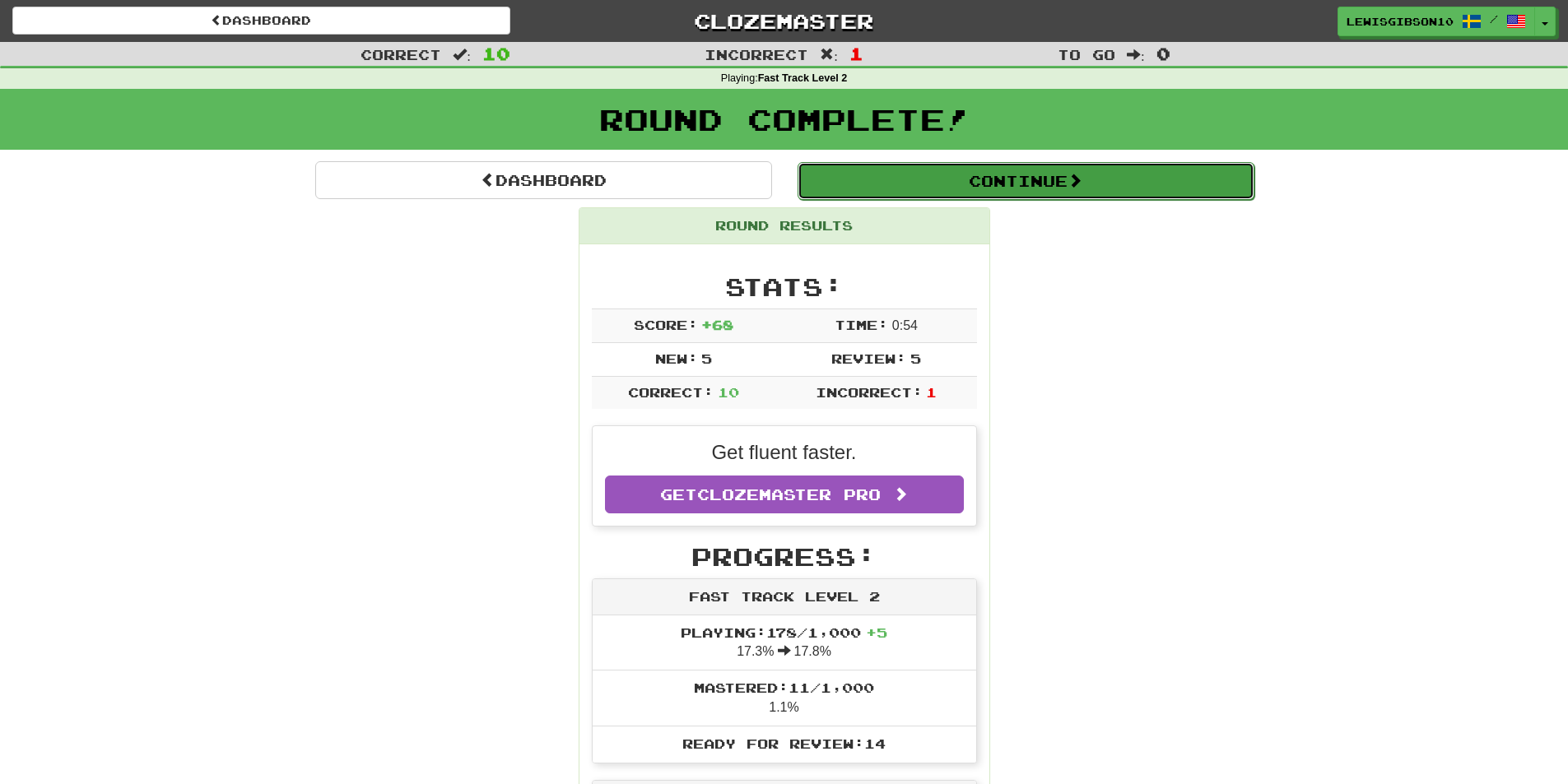
click at [932, 182] on button "Continue" at bounding box center [1026, 181] width 457 height 38
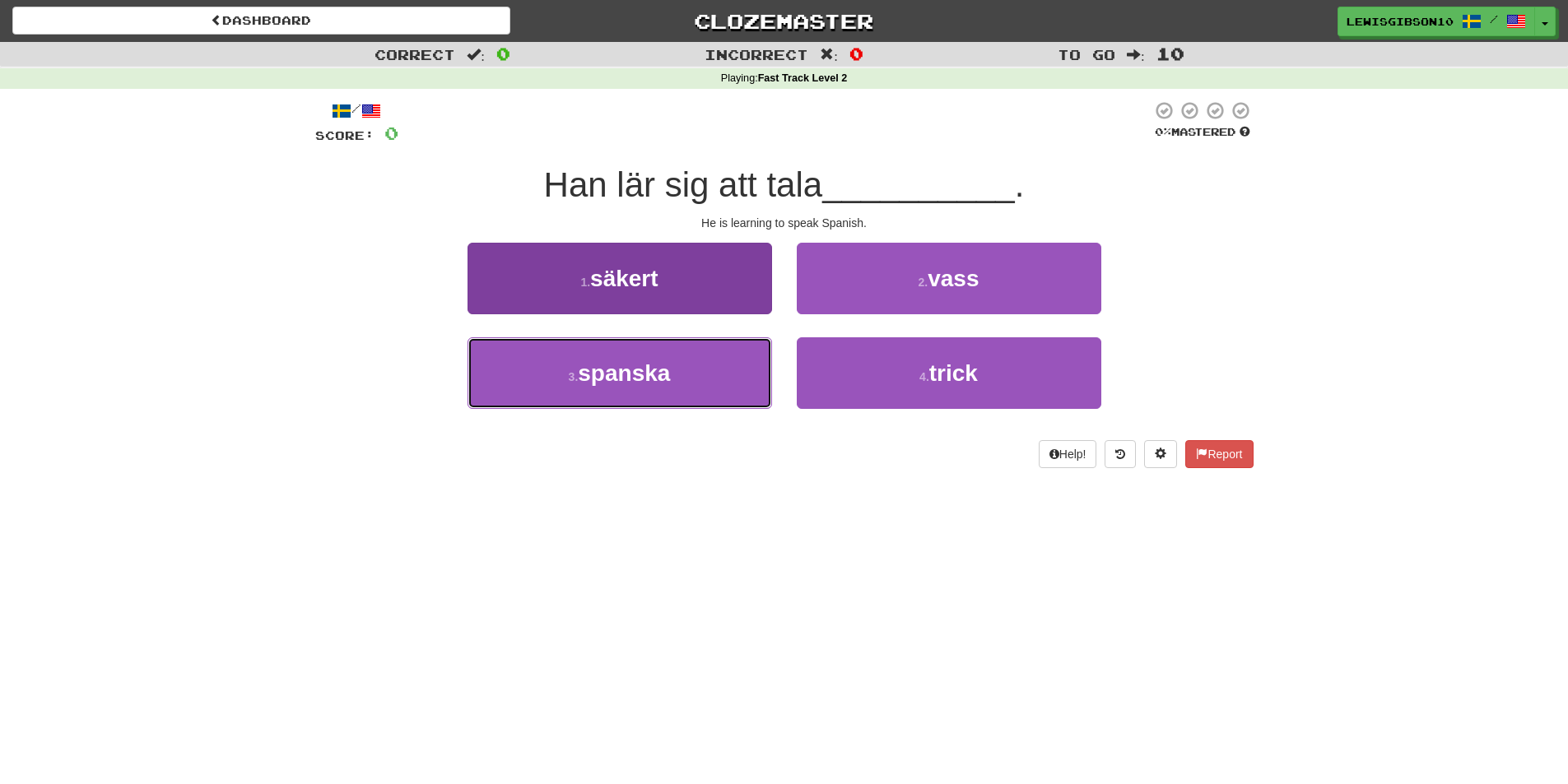
click at [650, 355] on button "3 . spanska" at bounding box center [619, 373] width 305 height 71
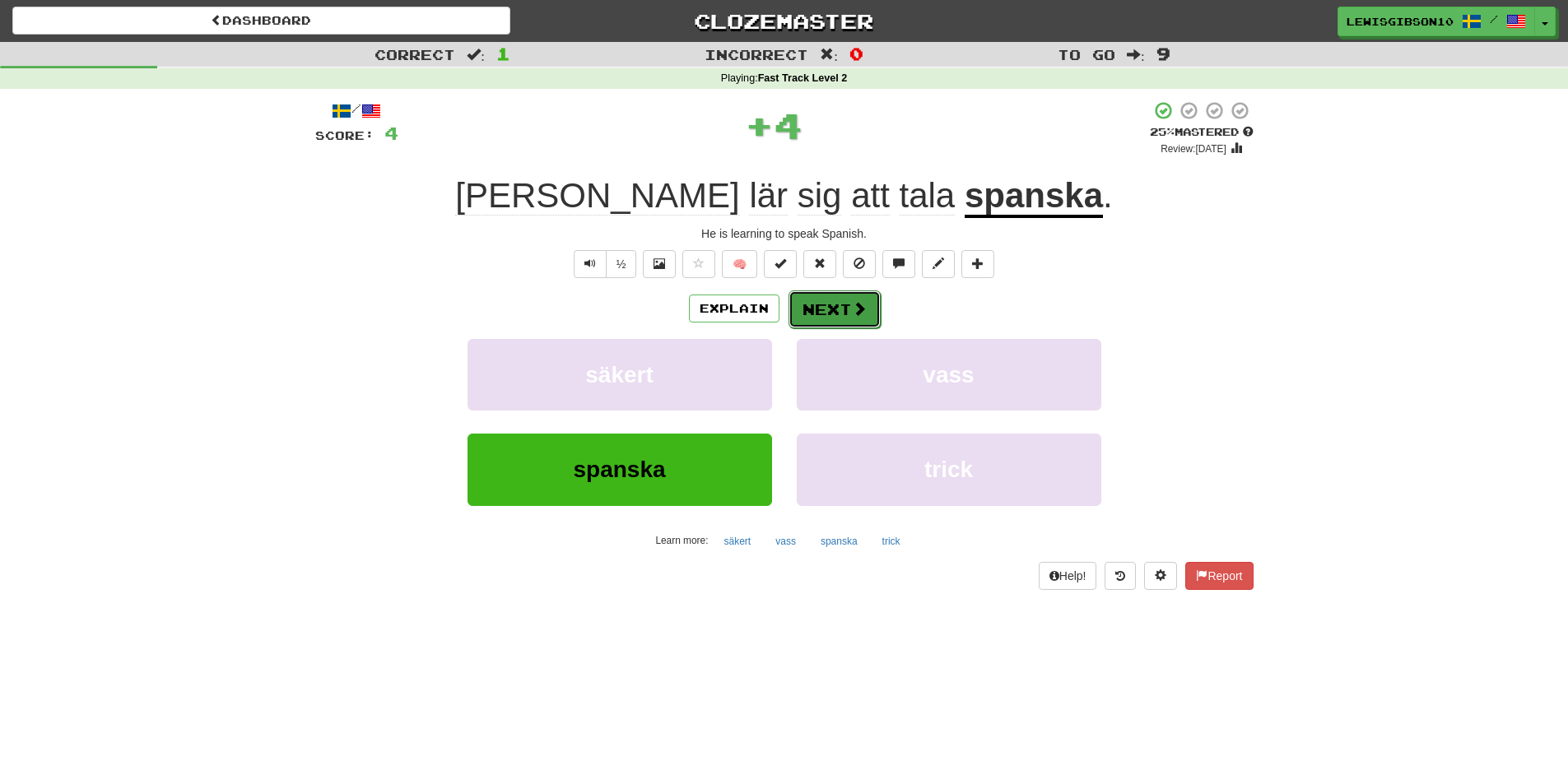
click at [821, 295] on button "Next" at bounding box center [834, 309] width 92 height 38
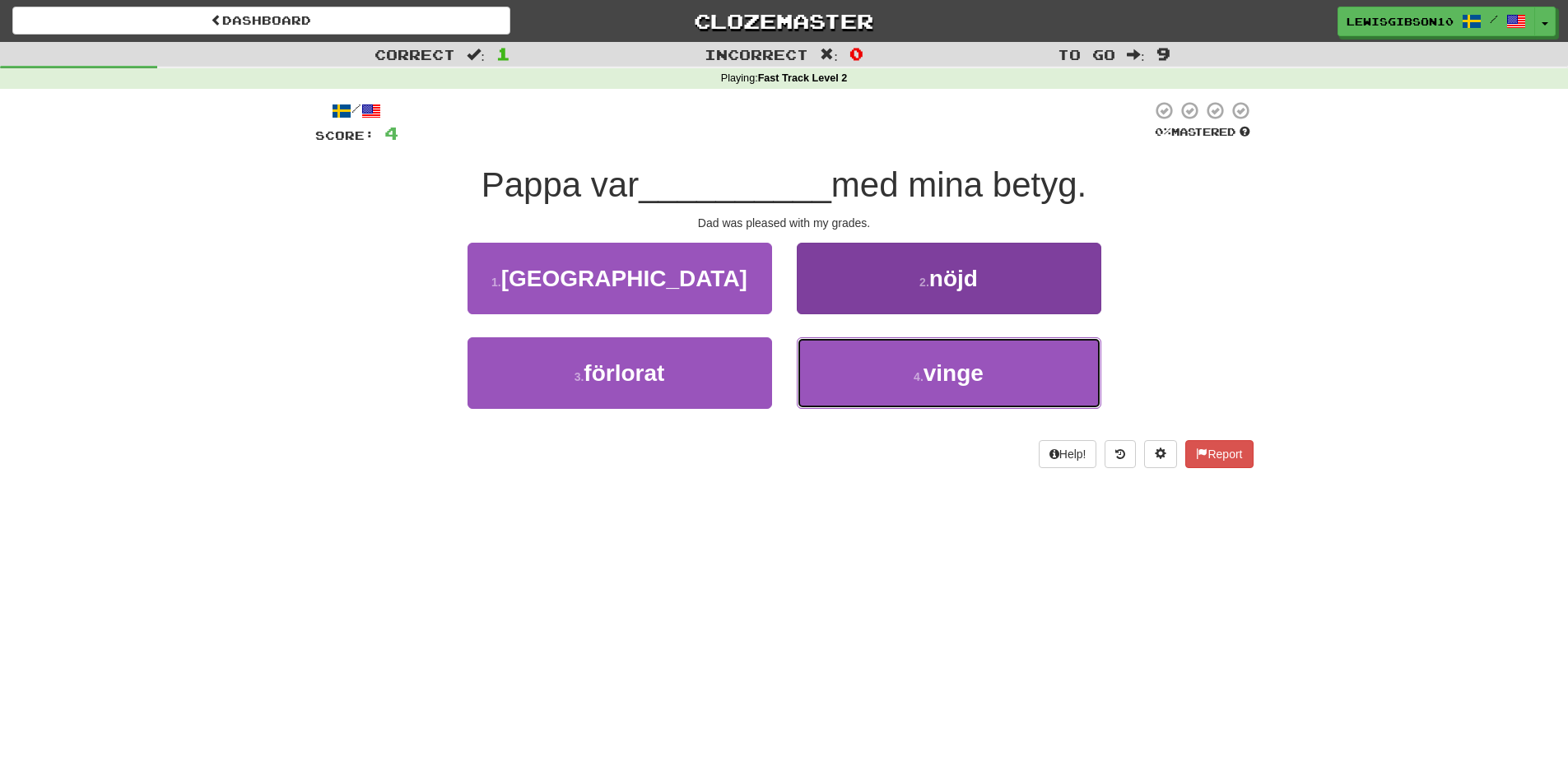
click at [848, 361] on button "4 . vinge" at bounding box center [949, 373] width 305 height 71
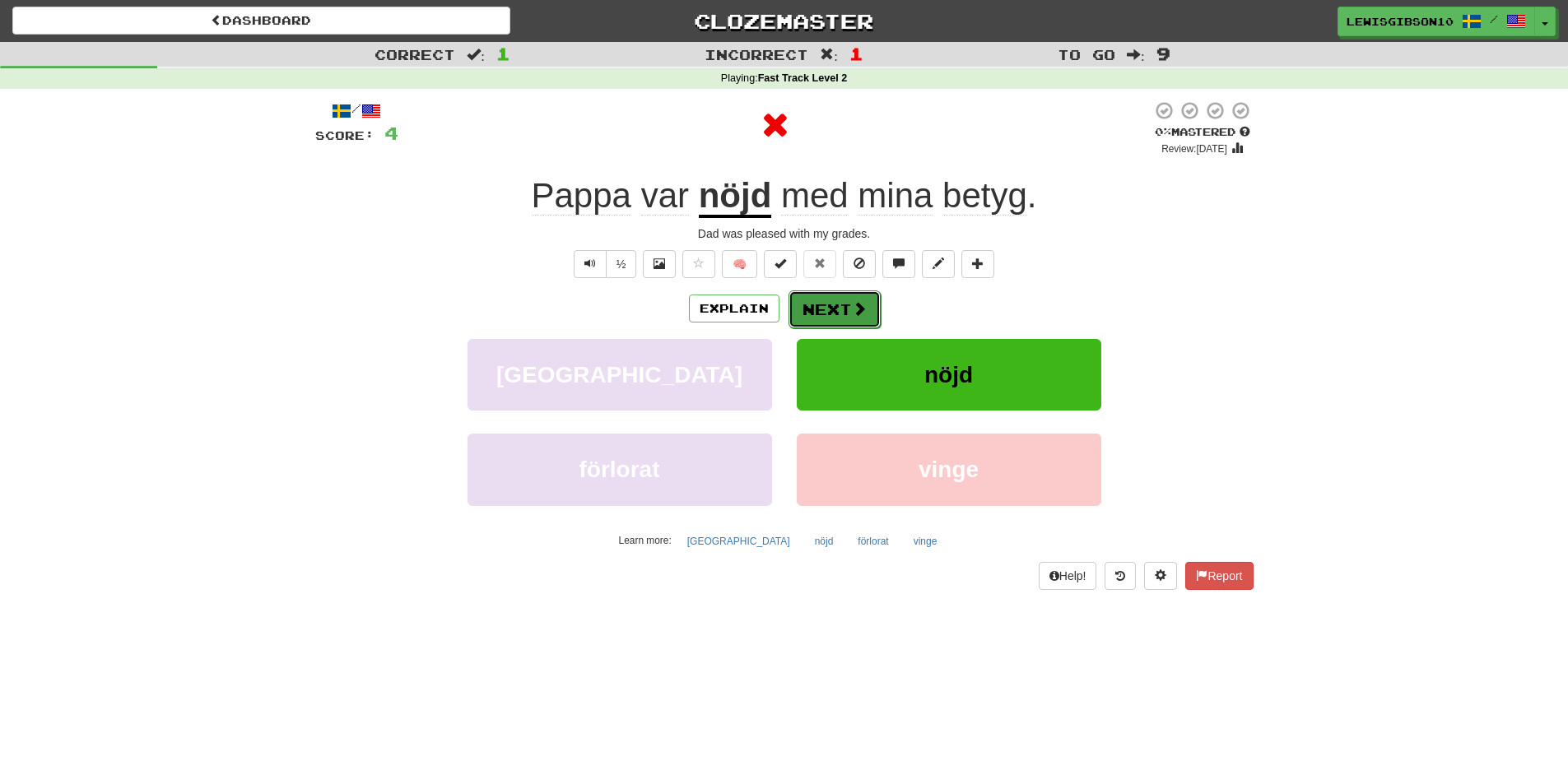
click at [812, 300] on button "Next" at bounding box center [834, 309] width 92 height 38
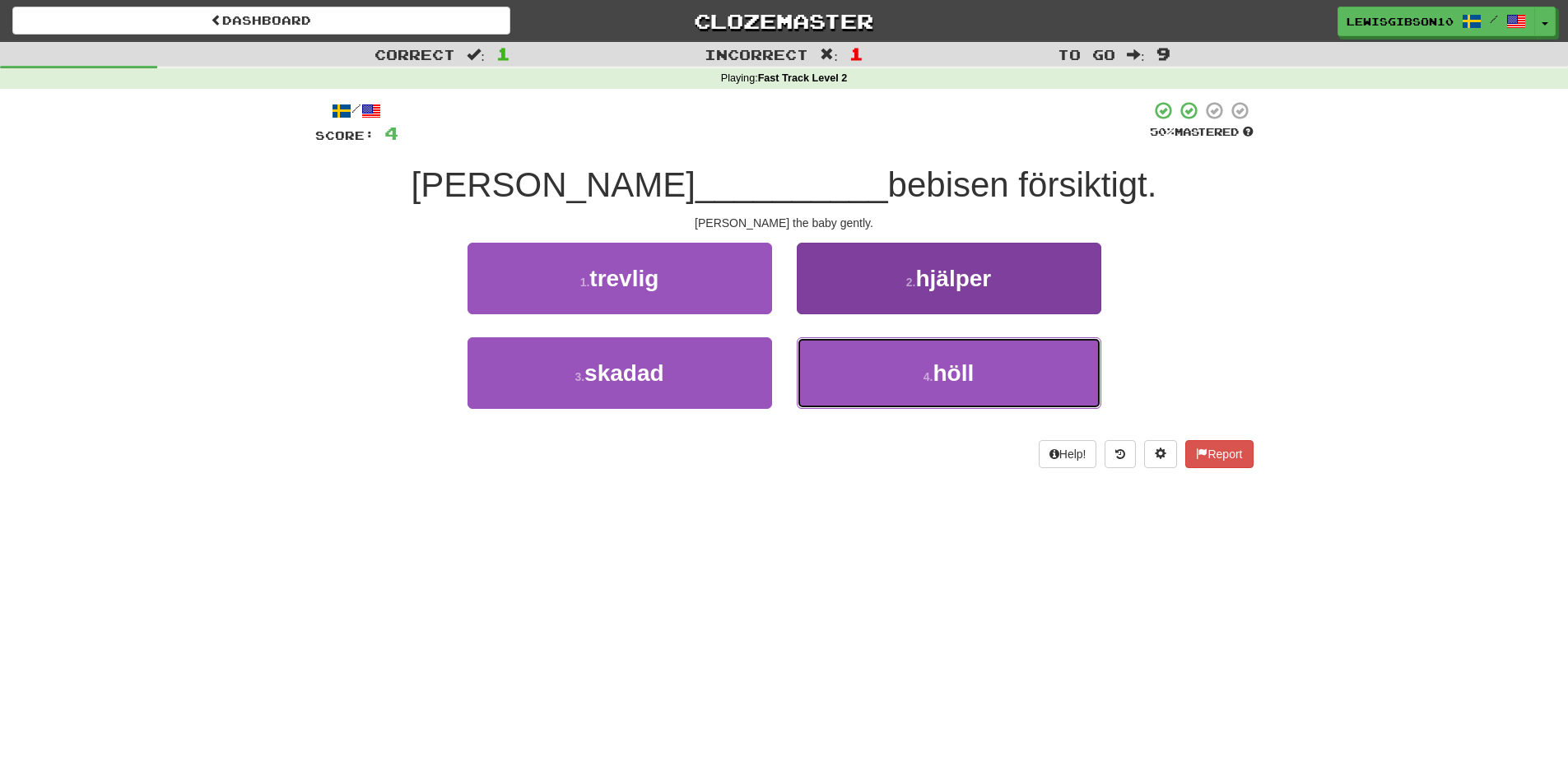
click at [836, 352] on button "4 . höll" at bounding box center [949, 373] width 305 height 71
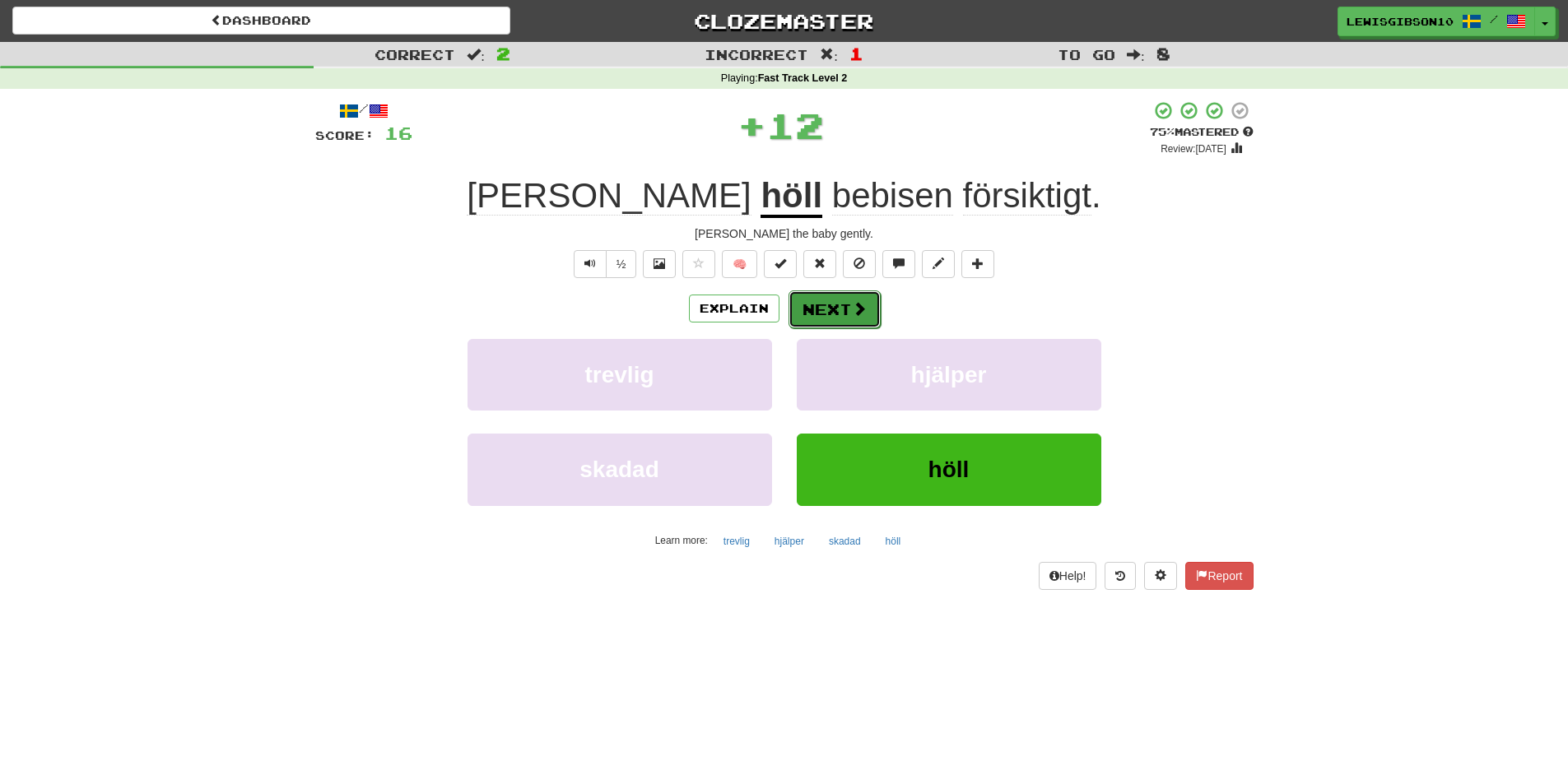
click at [825, 305] on button "Next" at bounding box center [834, 309] width 92 height 38
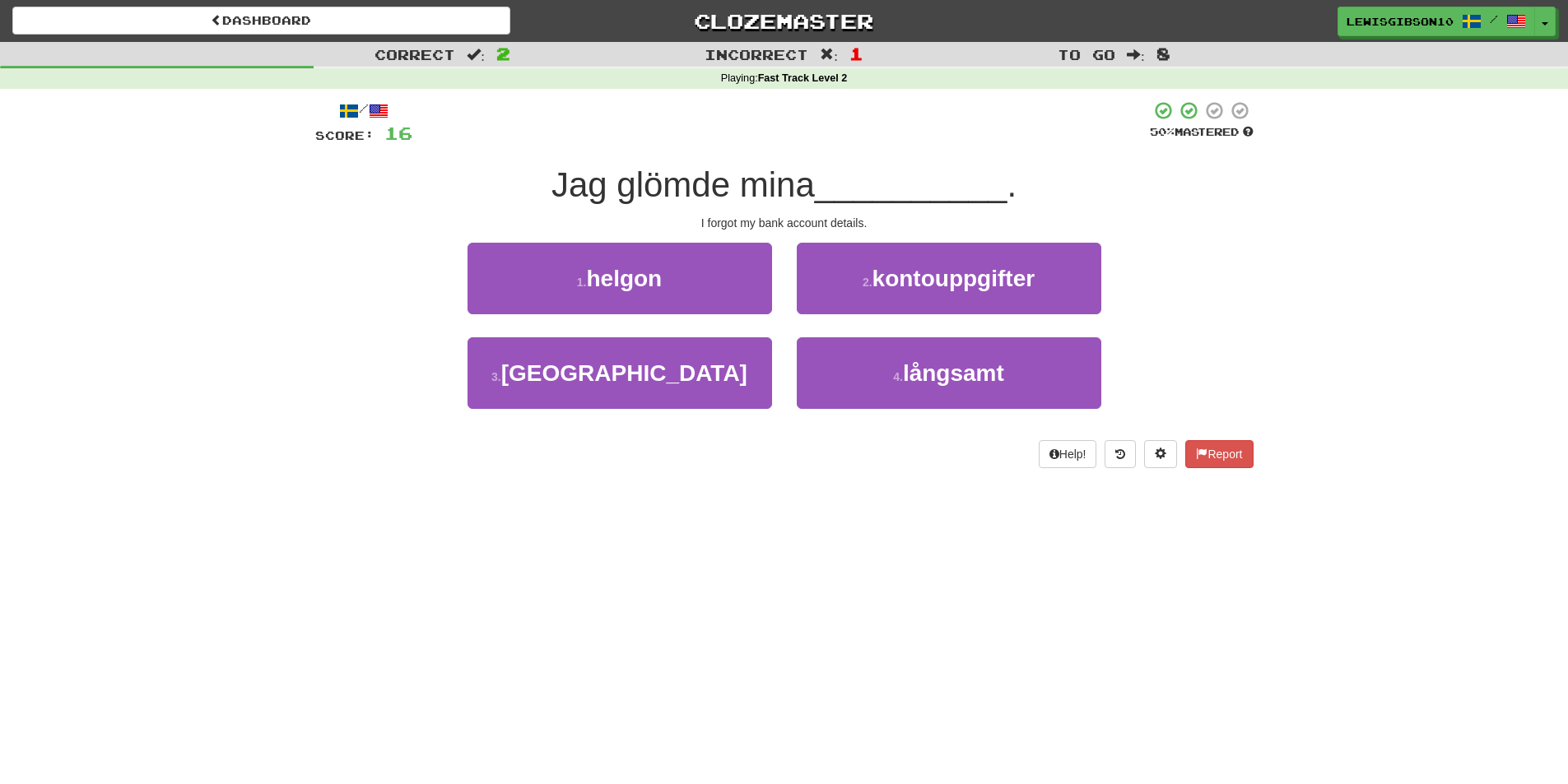
click at [868, 321] on div "2 . kontouppgifter" at bounding box center [949, 290] width 330 height 95
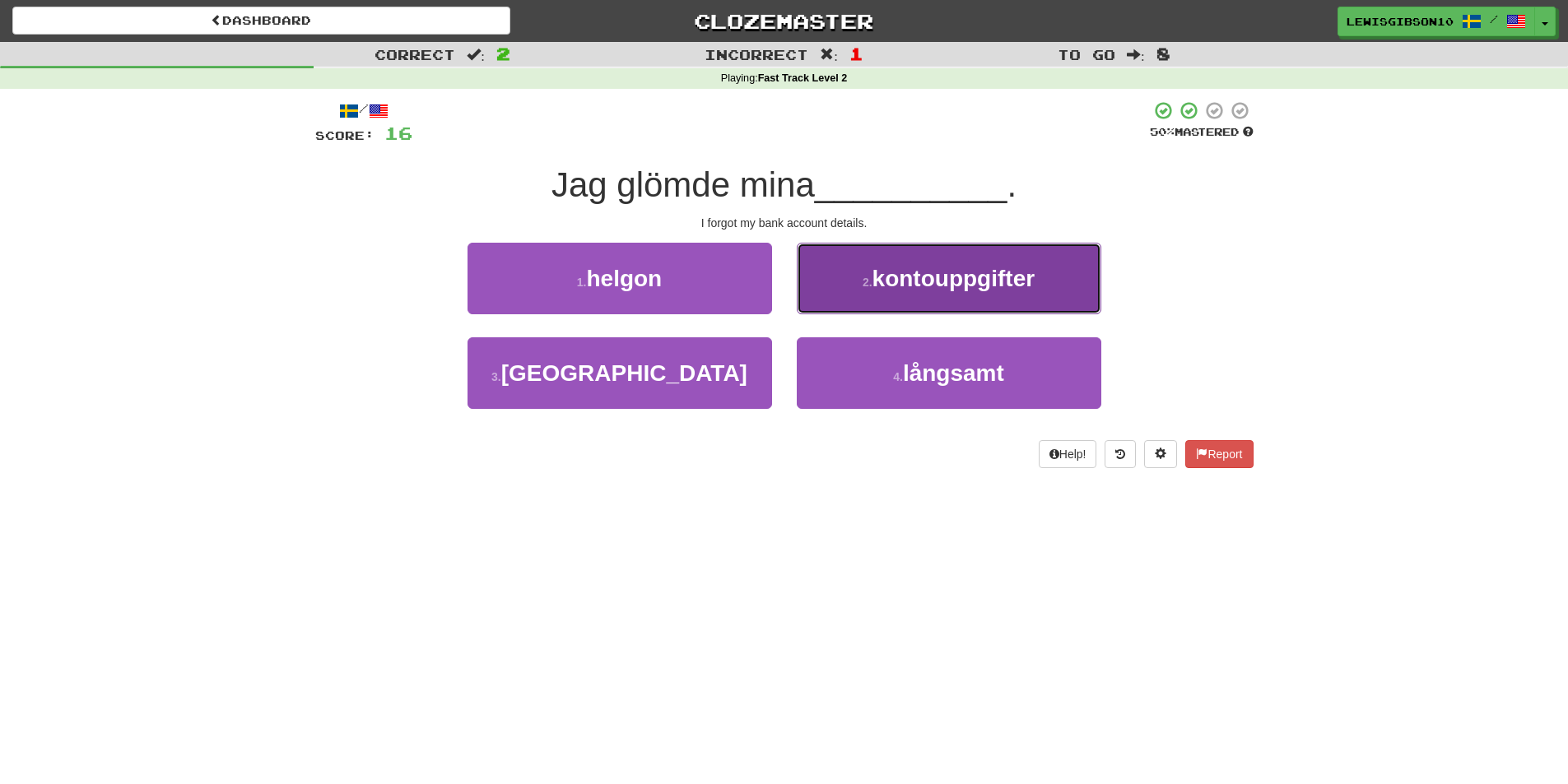
click at [874, 304] on button "2 . kontouppgifter" at bounding box center [949, 279] width 305 height 71
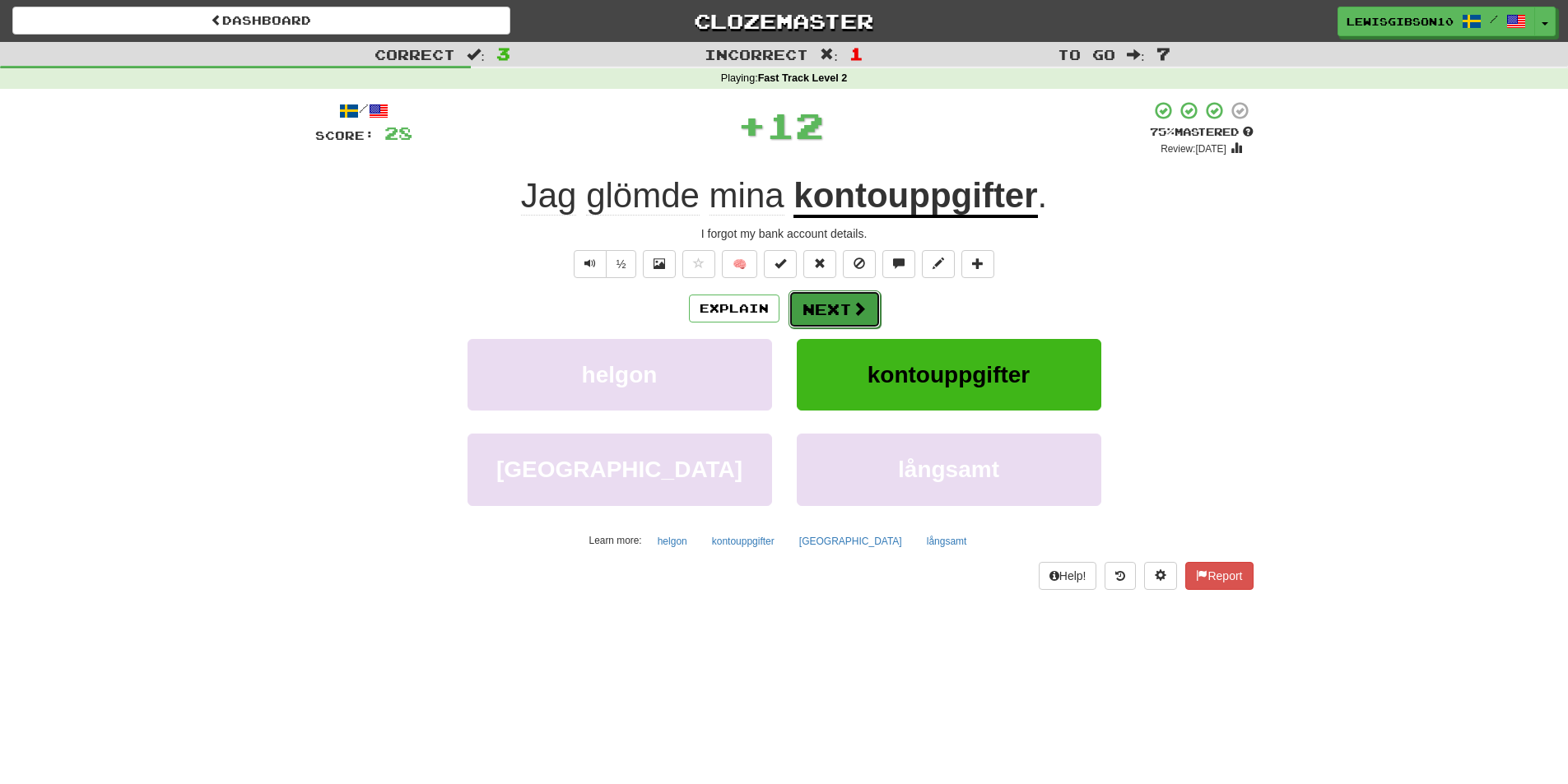
click at [834, 309] on button "Next" at bounding box center [834, 309] width 92 height 38
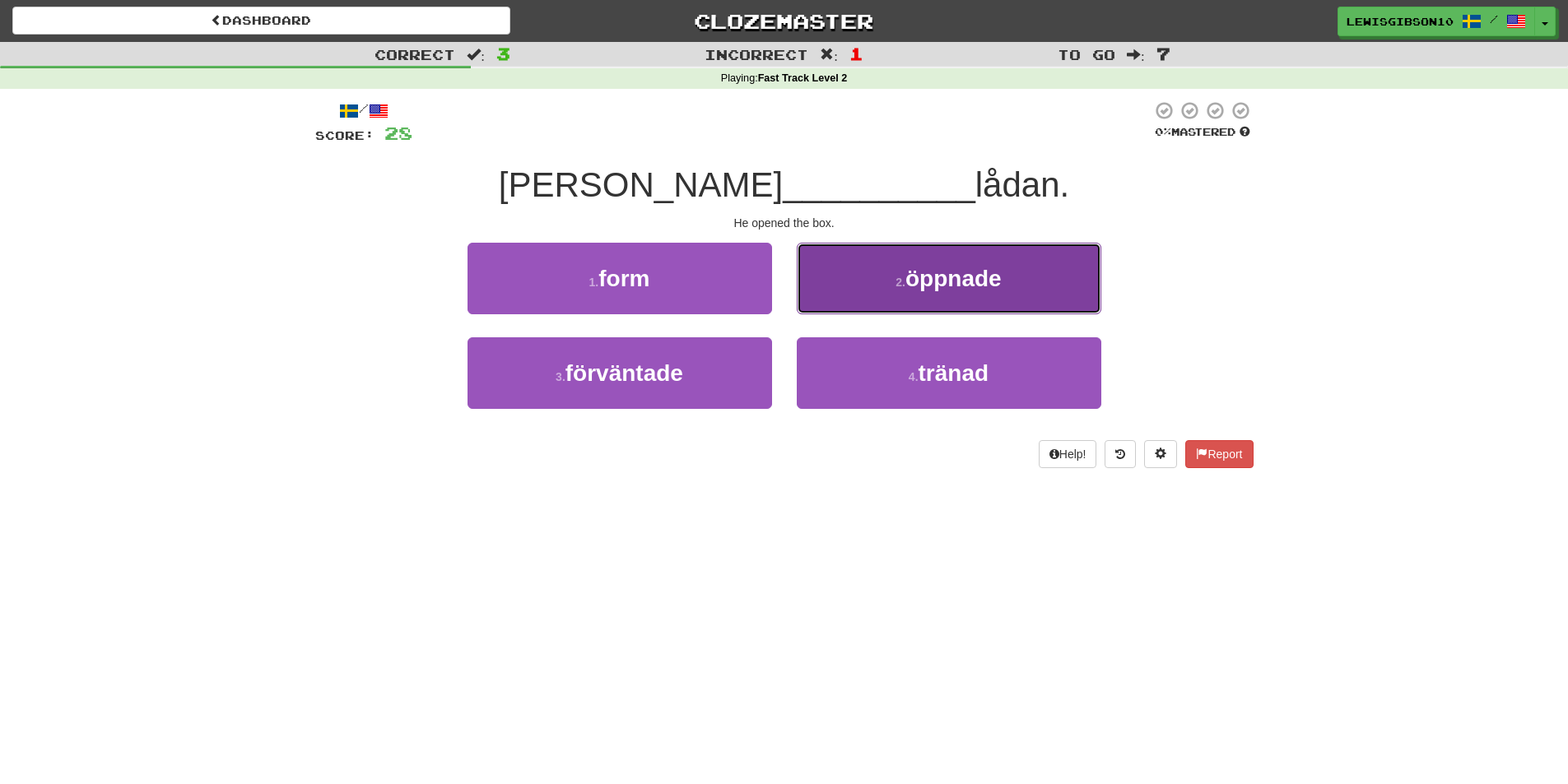
click at [859, 293] on button "2 . öppnade" at bounding box center [949, 279] width 305 height 71
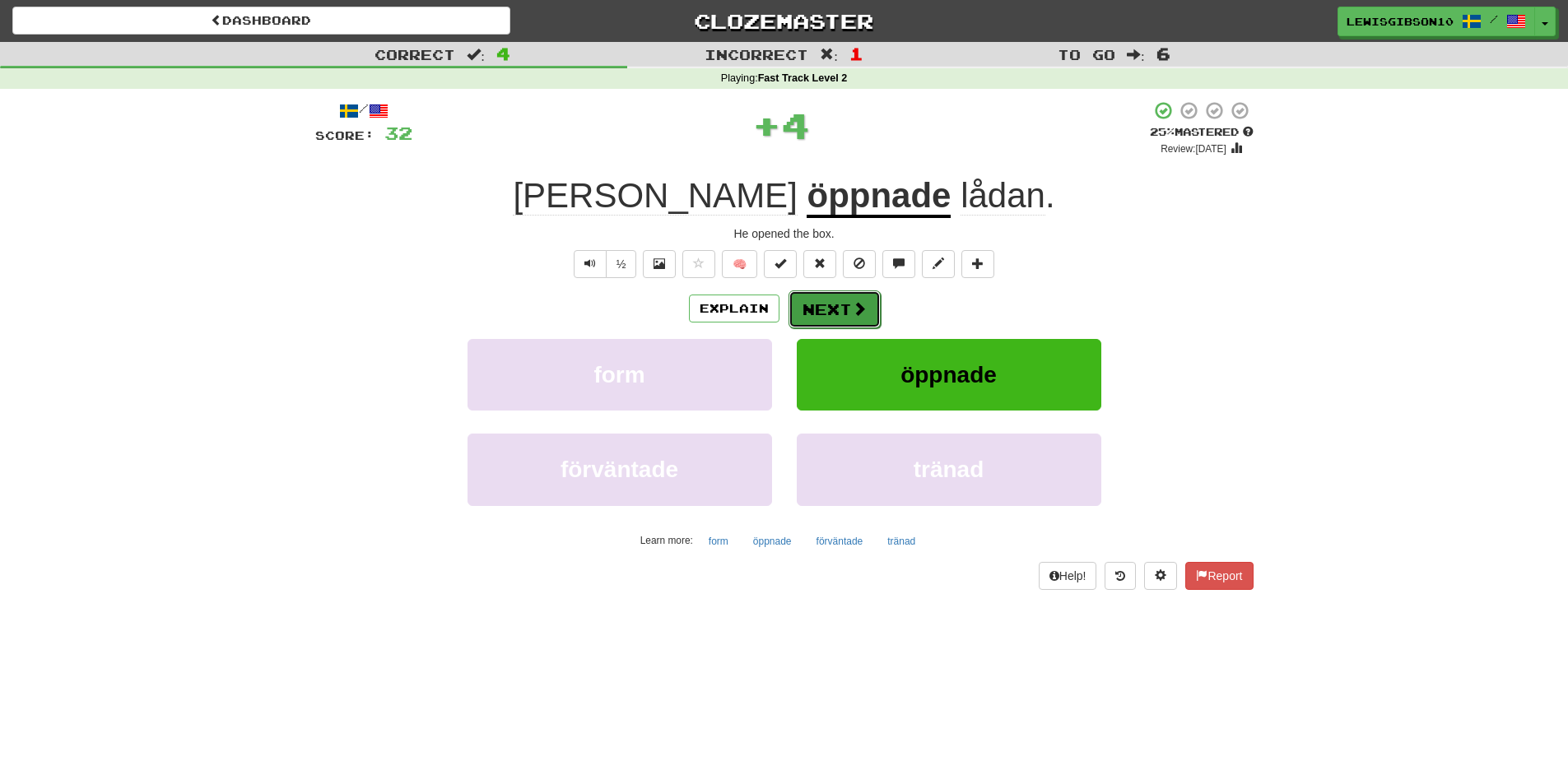
click at [838, 306] on button "Next" at bounding box center [834, 309] width 92 height 38
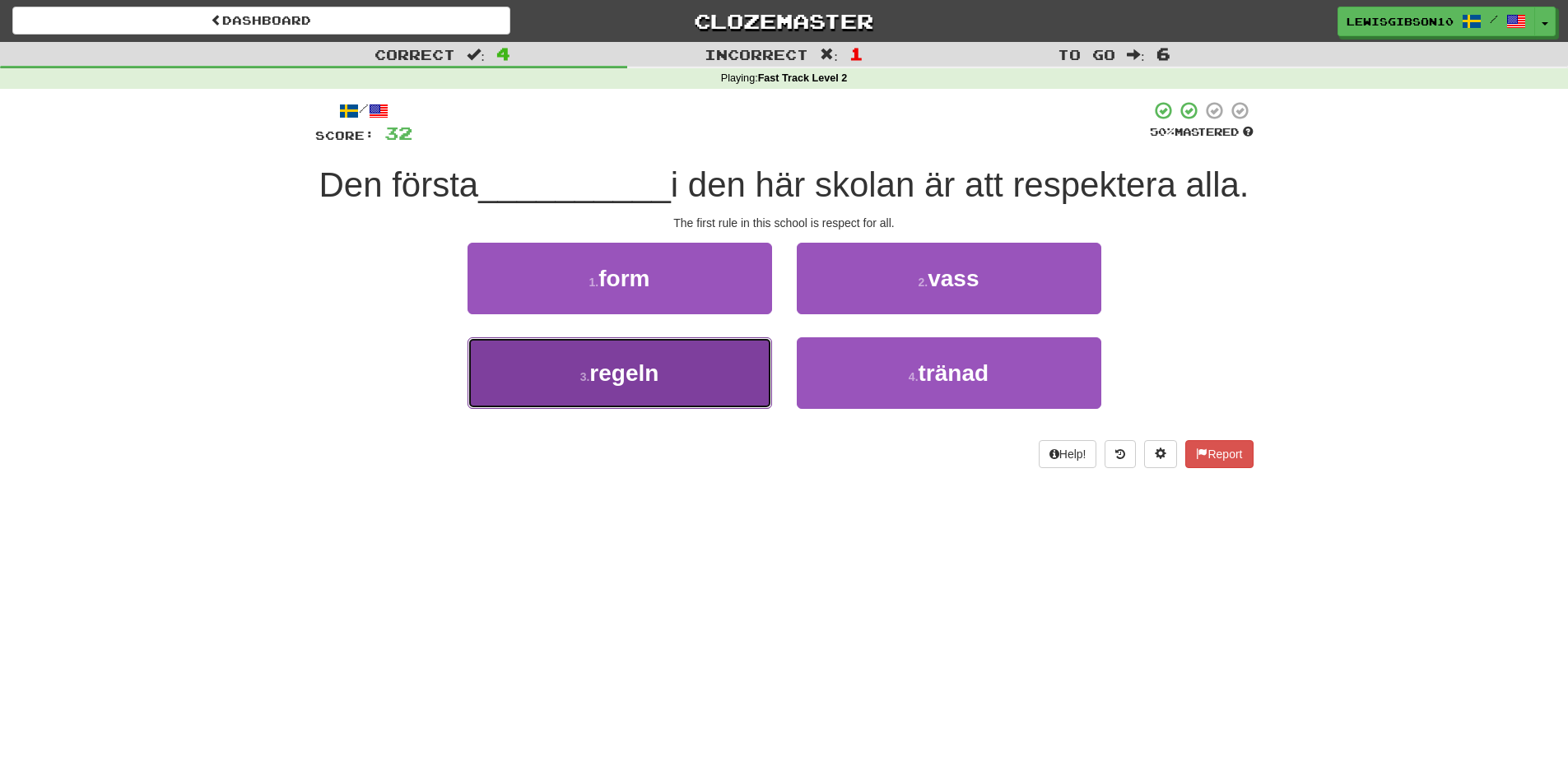
click at [696, 409] on button "3 . regeln" at bounding box center [619, 373] width 305 height 71
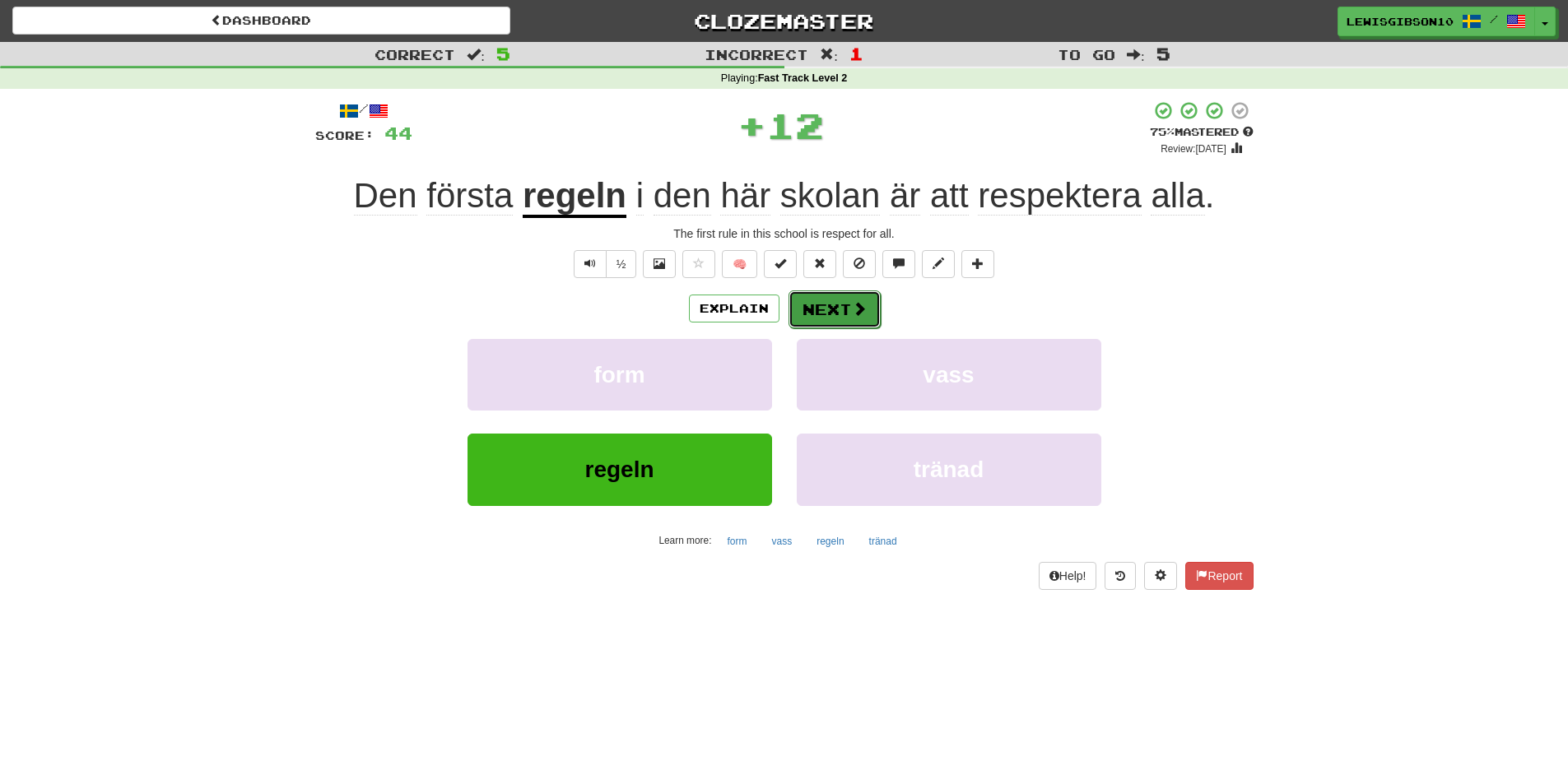
click at [829, 310] on button "Next" at bounding box center [834, 309] width 92 height 38
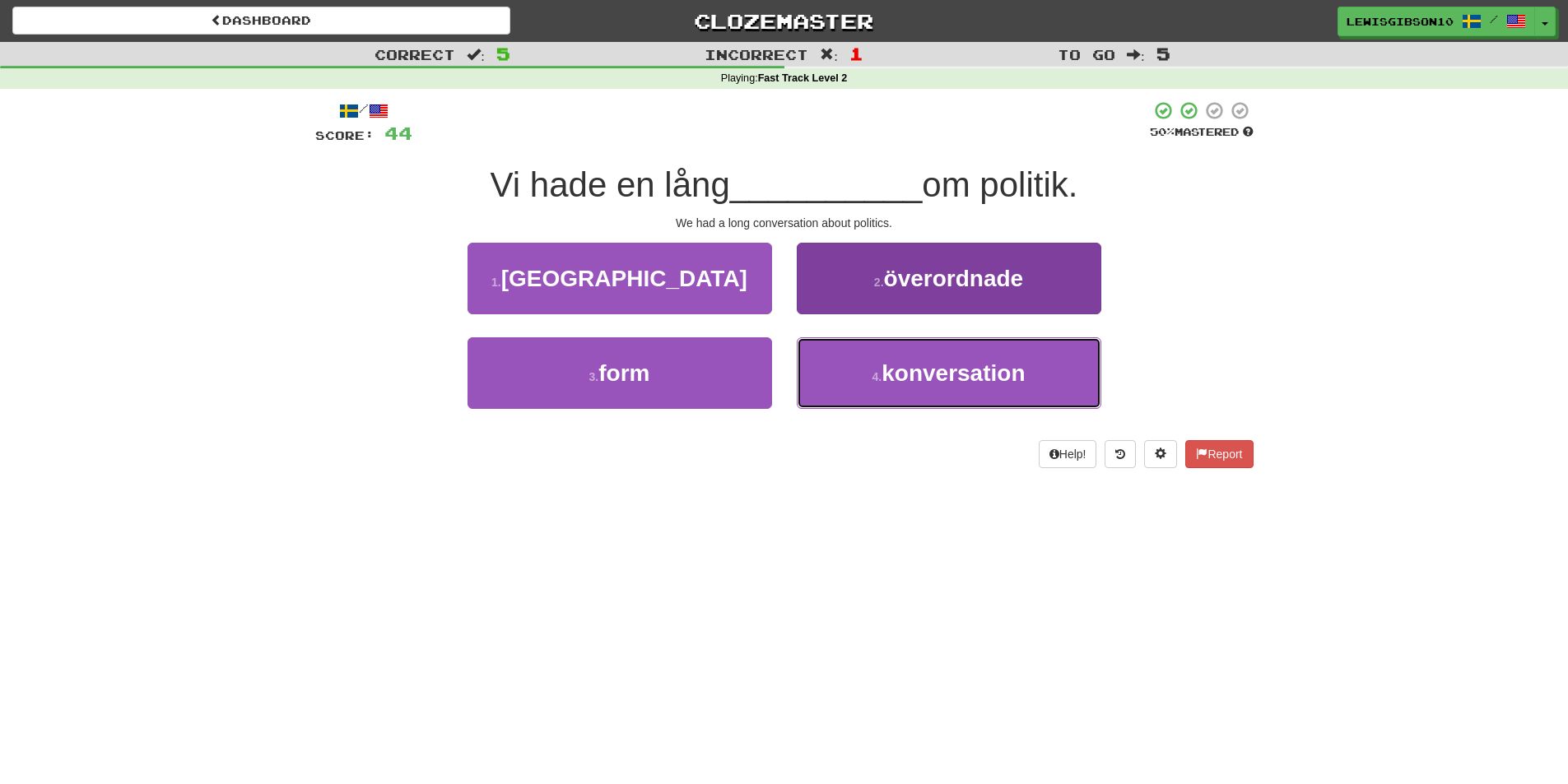
click at [833, 368] on button "4 . konversation" at bounding box center [949, 373] width 305 height 71
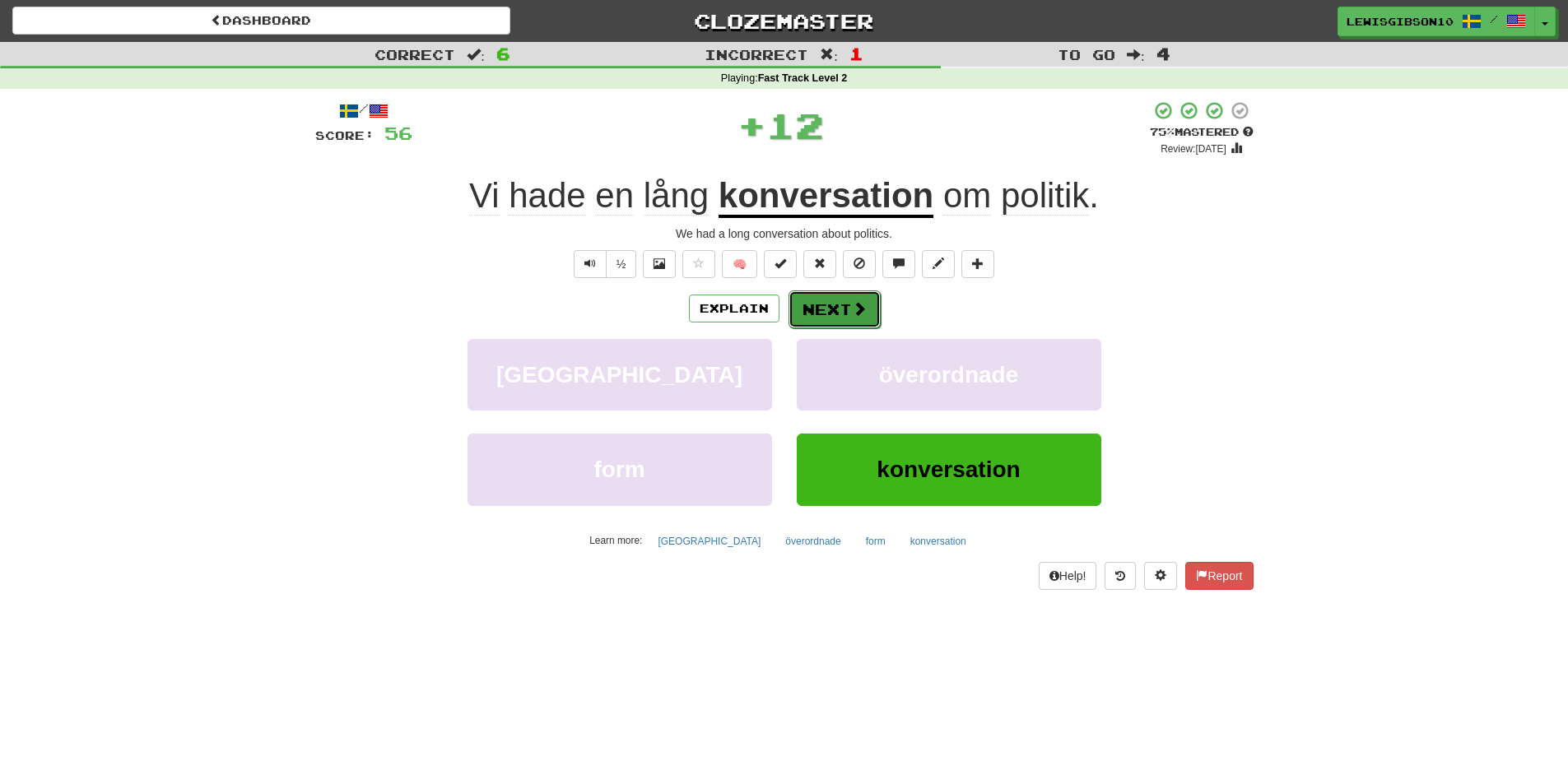
click at [823, 297] on button "Next" at bounding box center [834, 309] width 92 height 38
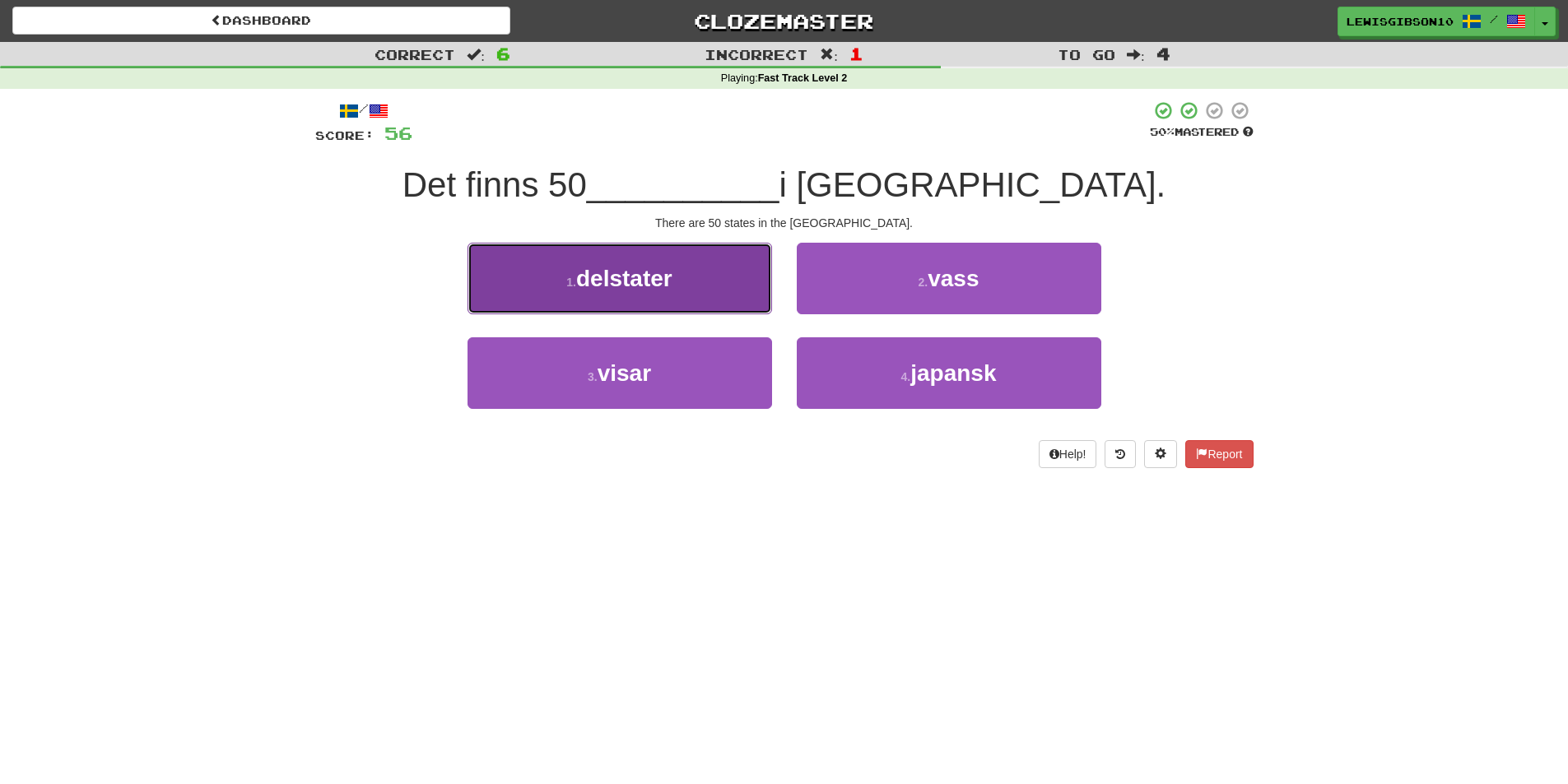
click at [744, 307] on button "1 . delstater" at bounding box center [619, 279] width 305 height 71
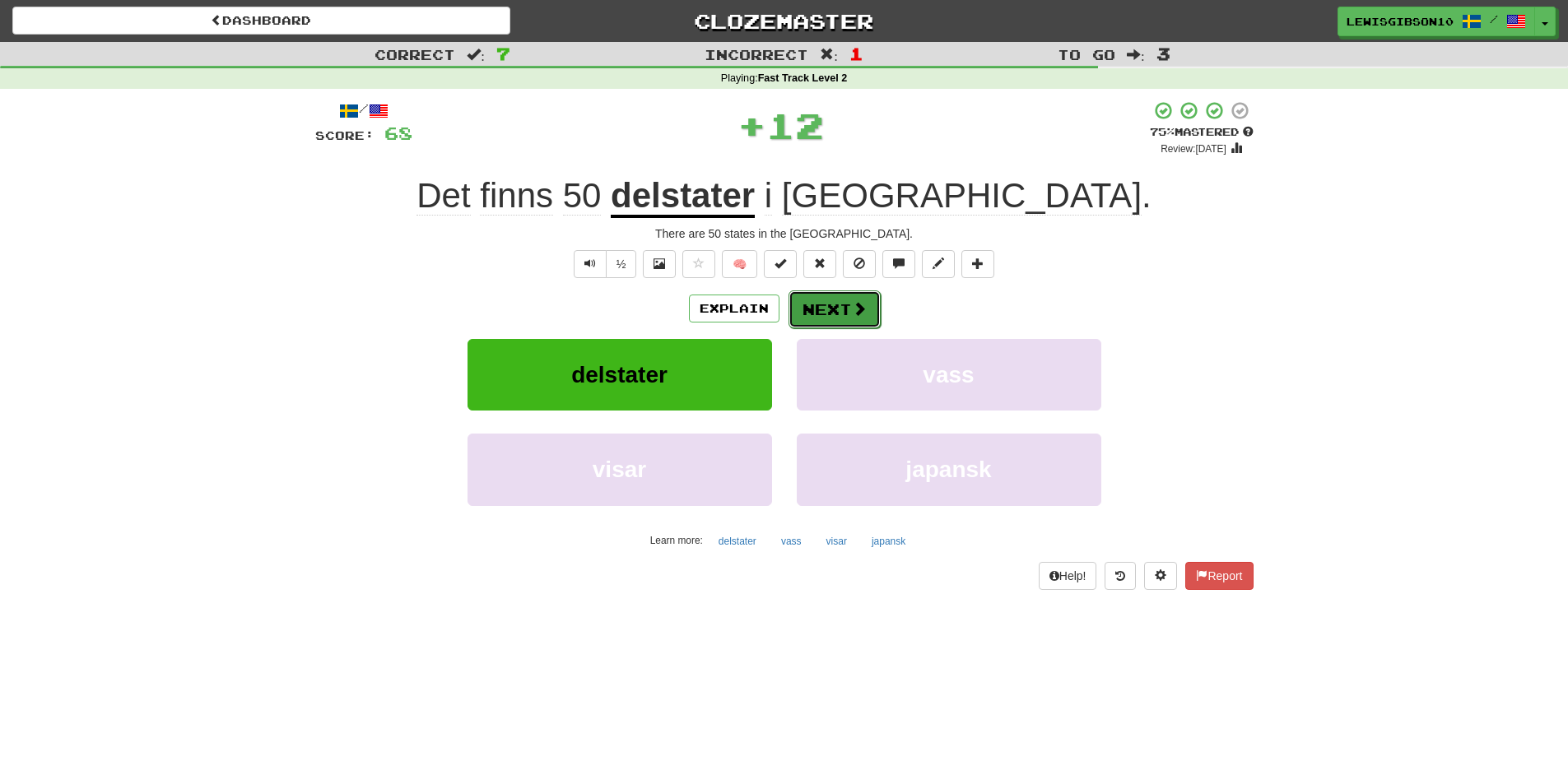
click at [833, 306] on button "Next" at bounding box center [834, 309] width 92 height 38
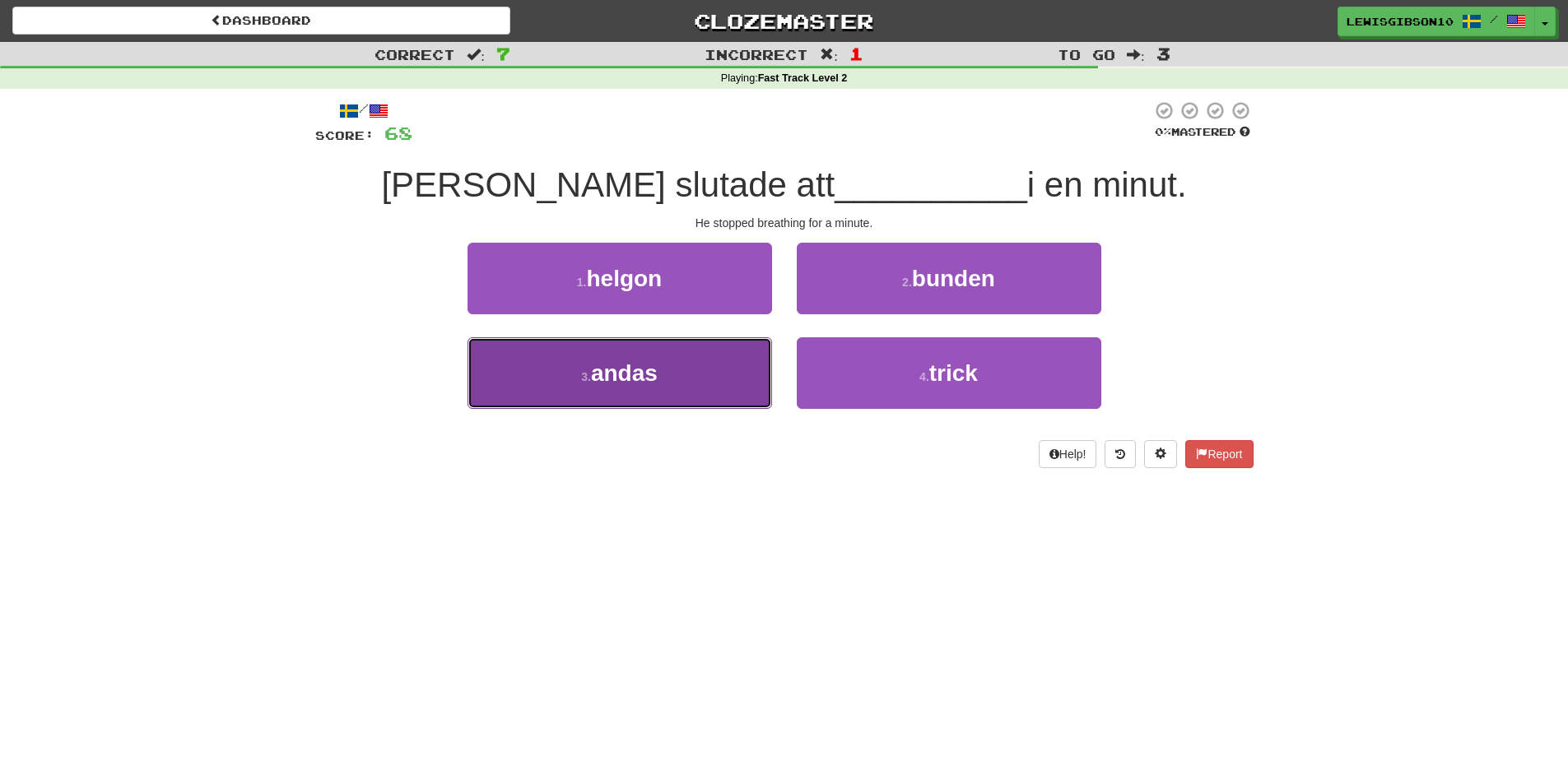
click at [721, 377] on button "3 . andas" at bounding box center [619, 373] width 305 height 71
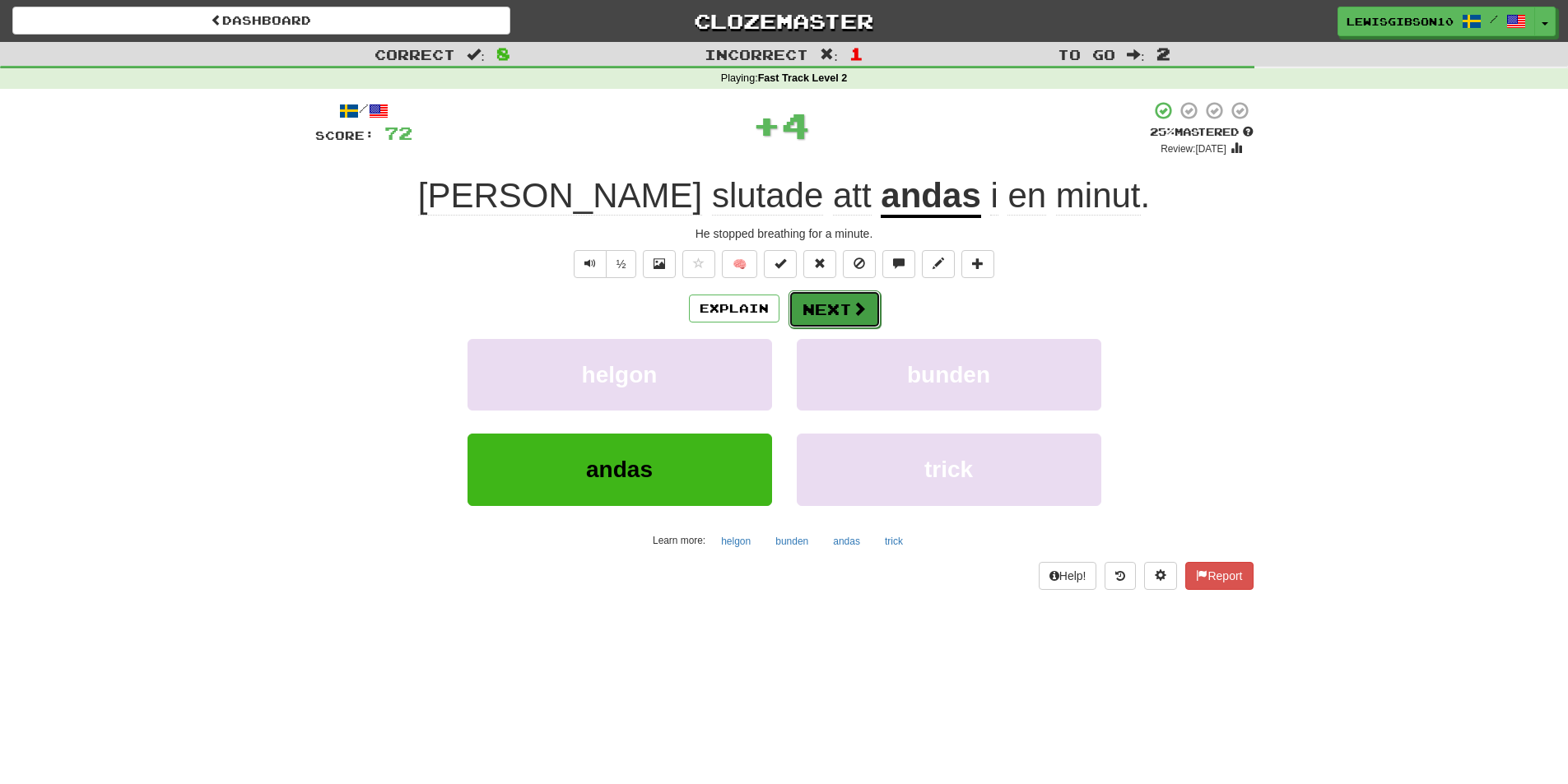
click at [810, 321] on button "Next" at bounding box center [834, 309] width 92 height 38
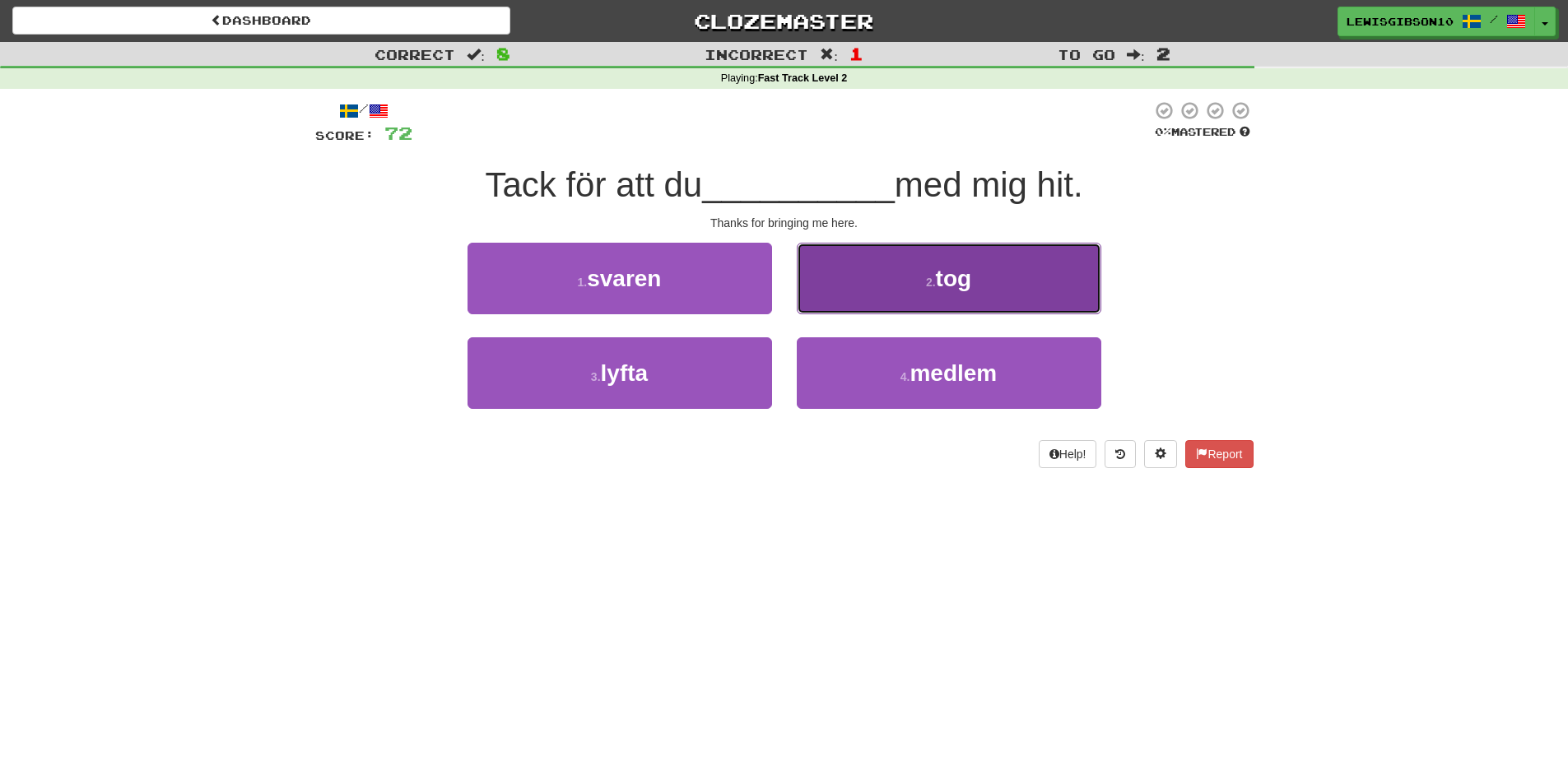
click at [877, 296] on button "2 . tog" at bounding box center [949, 279] width 305 height 71
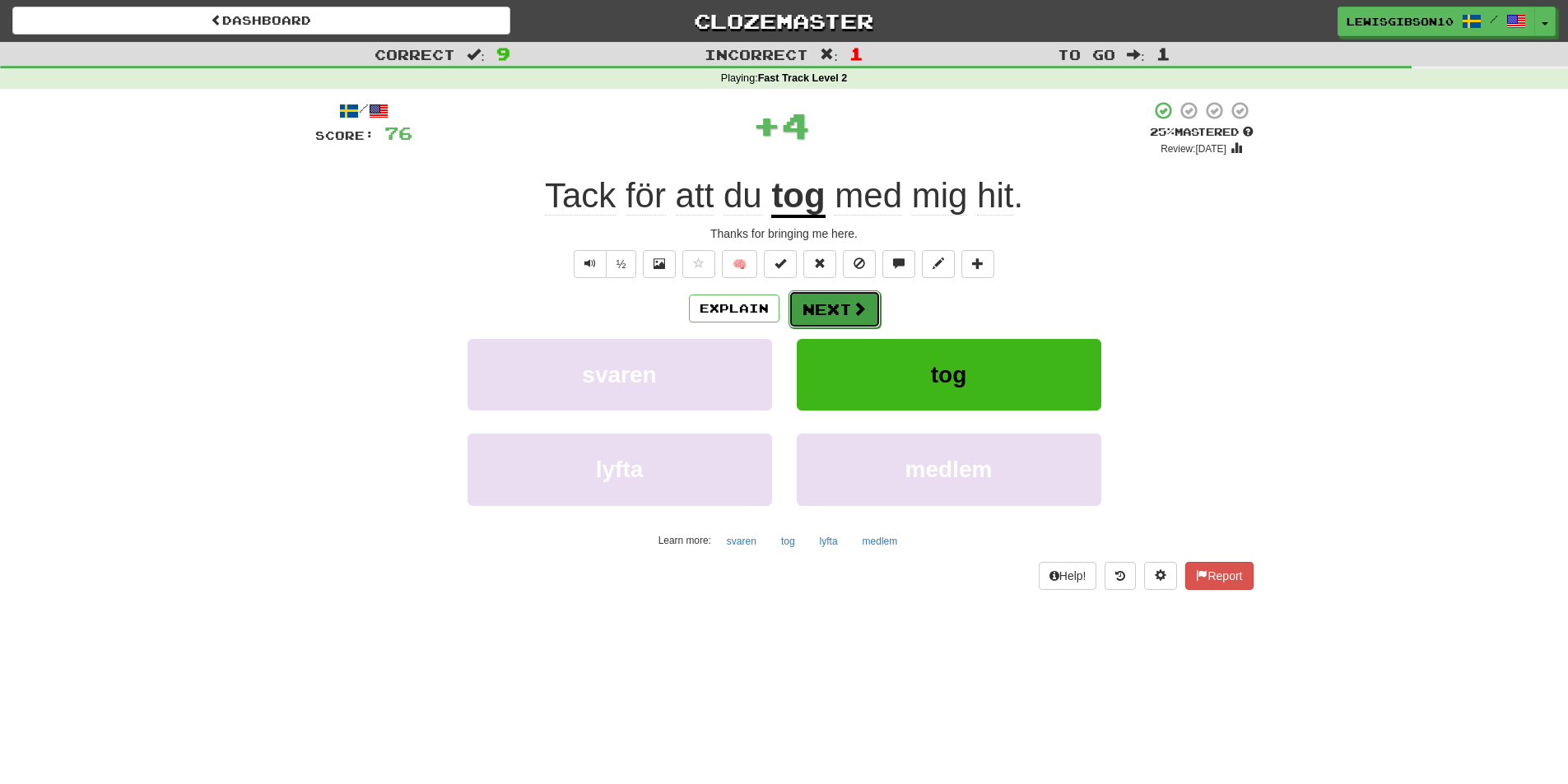
click at [842, 307] on button "Next" at bounding box center [834, 309] width 92 height 38
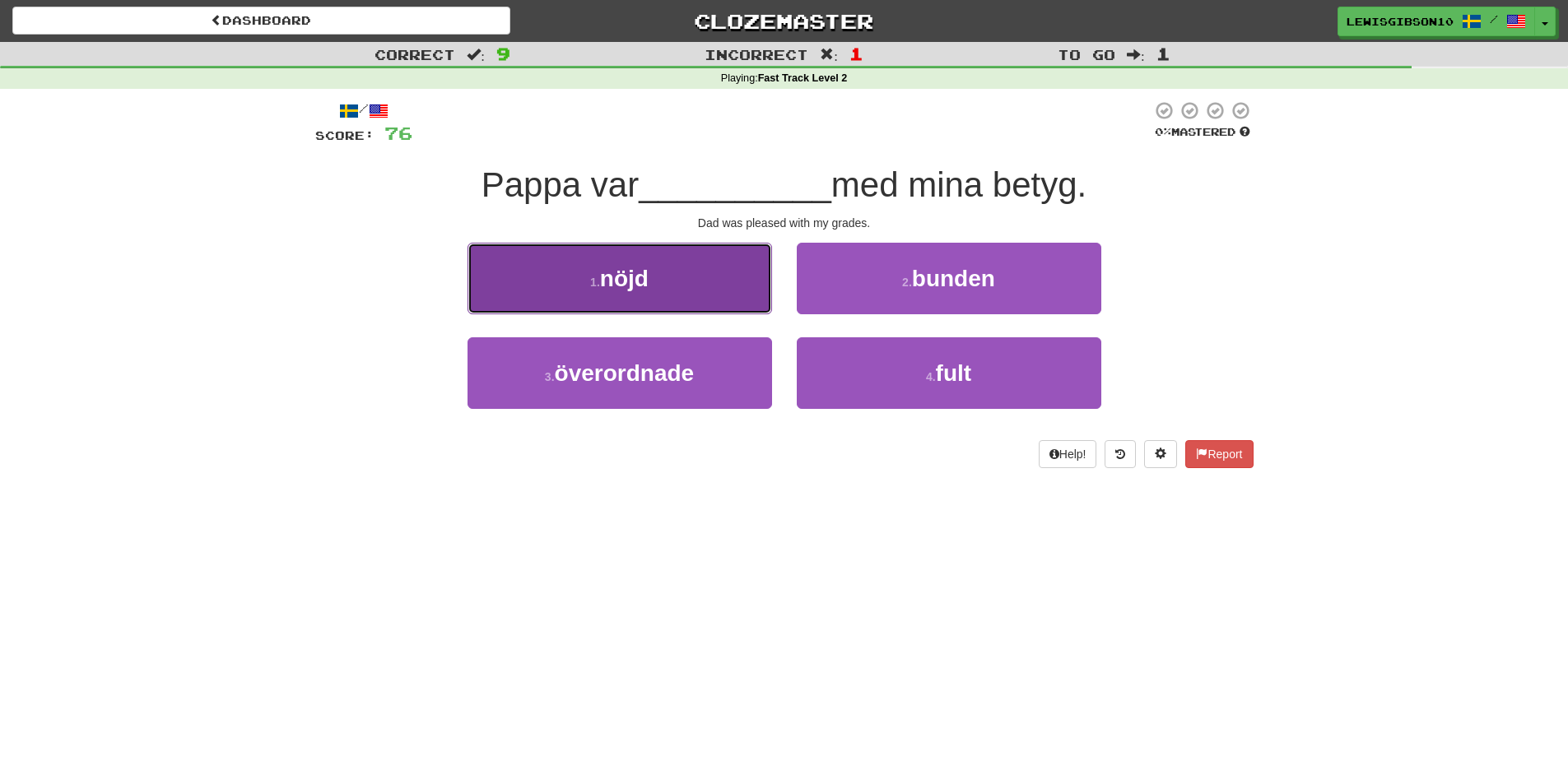
click at [733, 313] on button "1 . nöjd" at bounding box center [619, 279] width 305 height 71
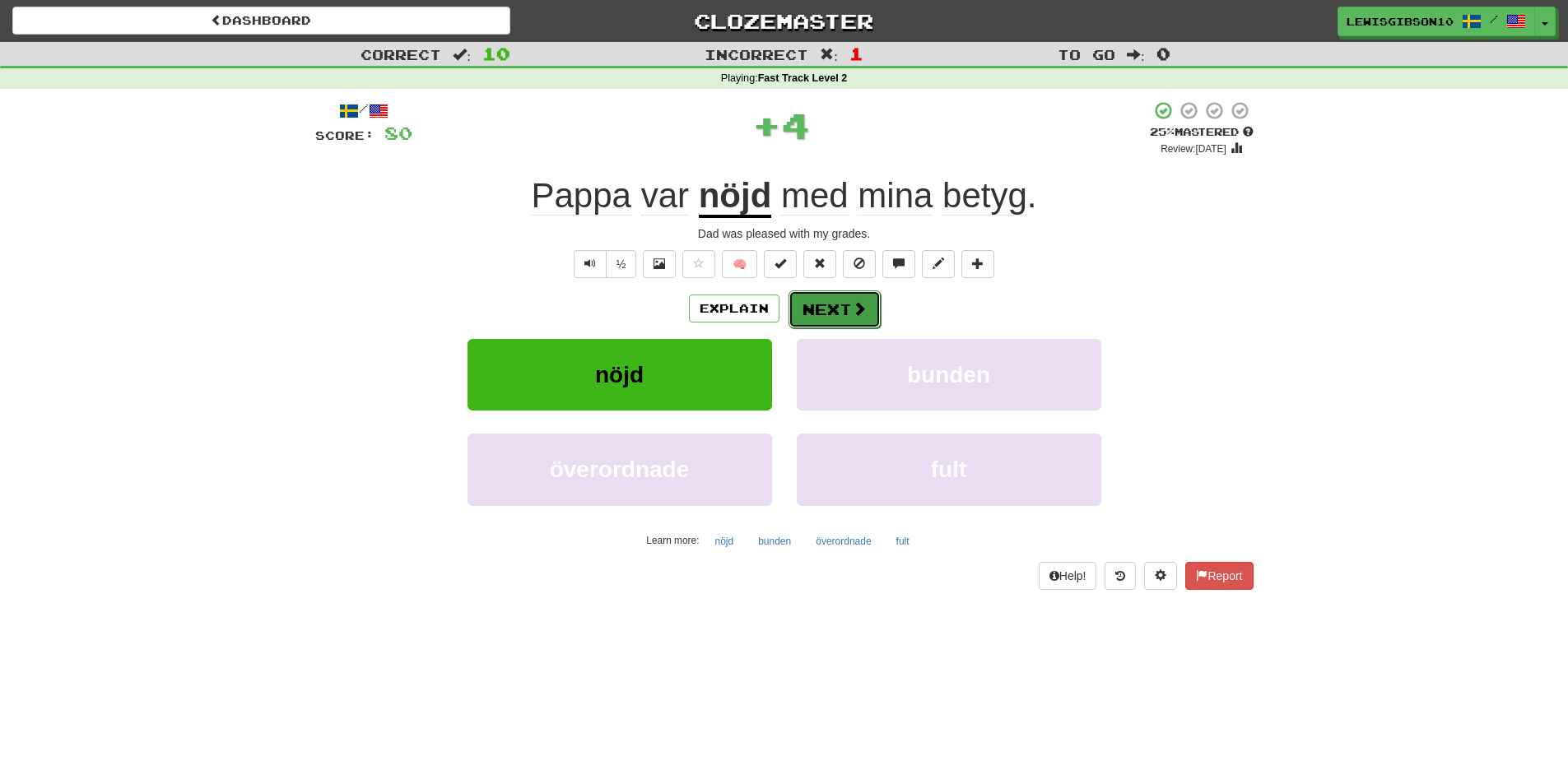
click at [815, 314] on button "Next" at bounding box center [834, 309] width 92 height 38
